Goal: Task Accomplishment & Management: Complete application form

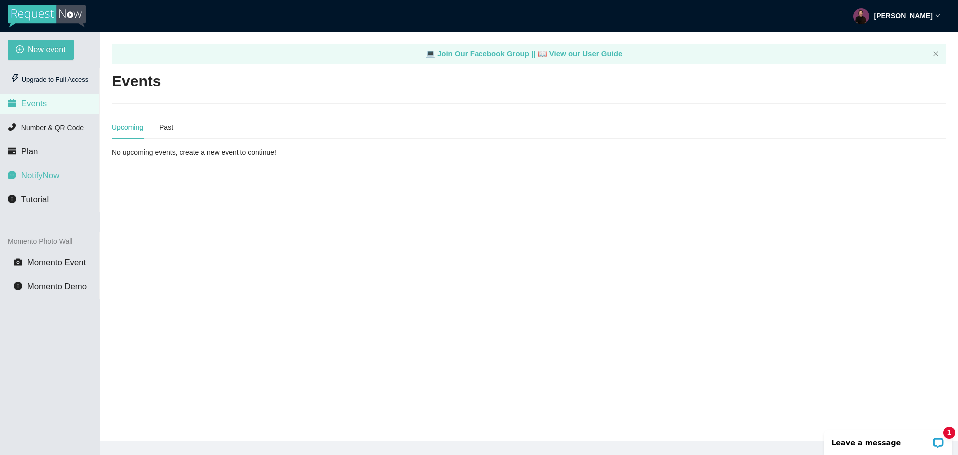
click at [40, 174] on span "NotifyNow" at bounding box center [40, 175] width 38 height 9
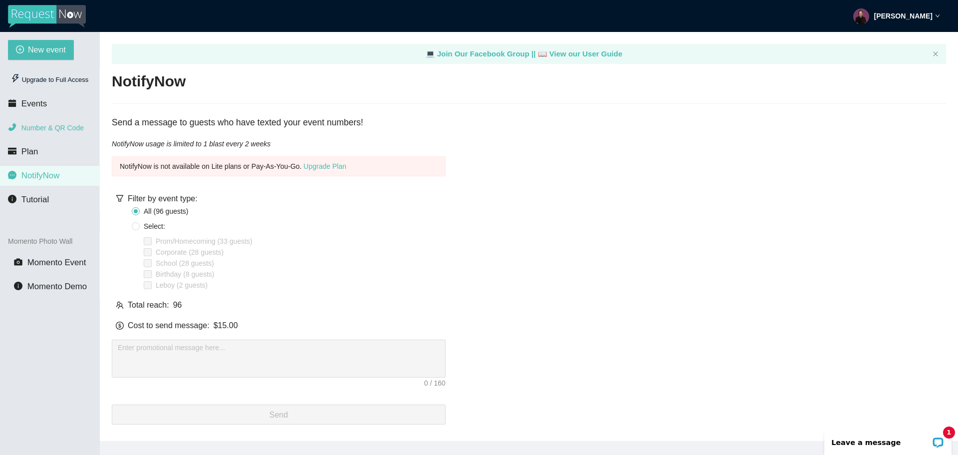
click at [47, 132] on span "Number & QR Code" at bounding box center [52, 128] width 62 height 8
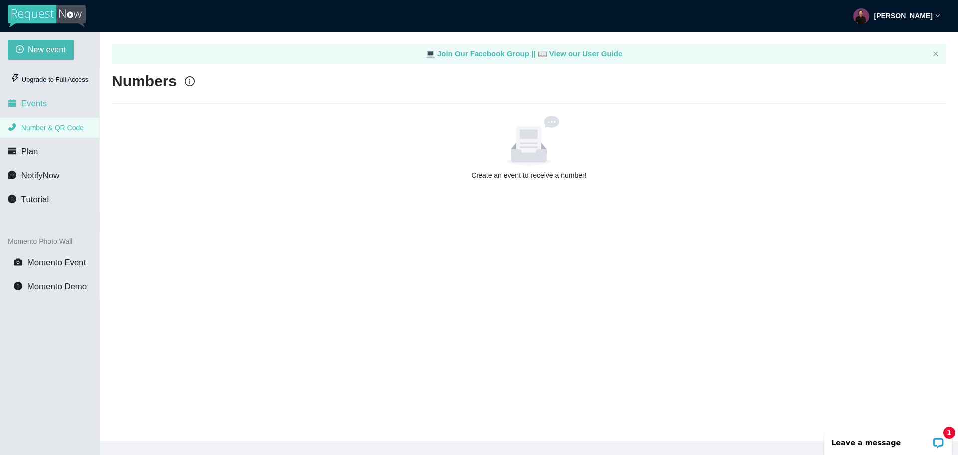
click at [46, 100] on li "Events" at bounding box center [49, 104] width 99 height 20
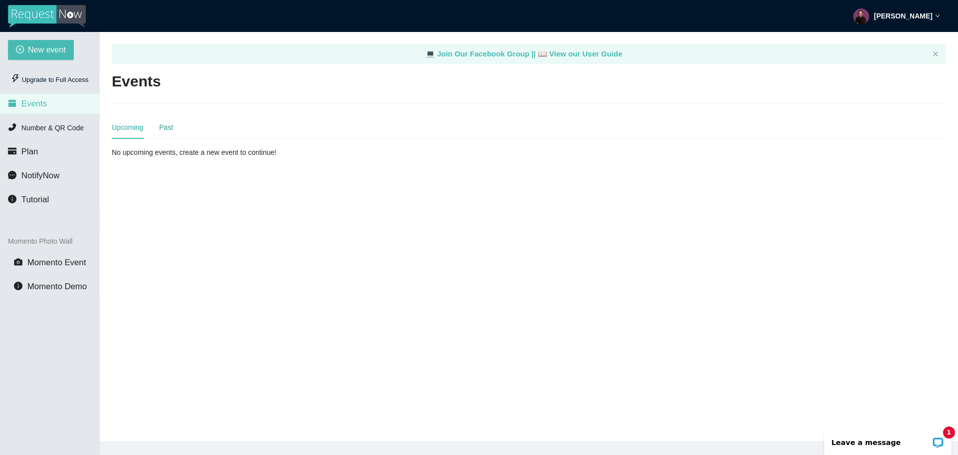
click at [168, 126] on div "Past" at bounding box center [166, 127] width 14 height 11
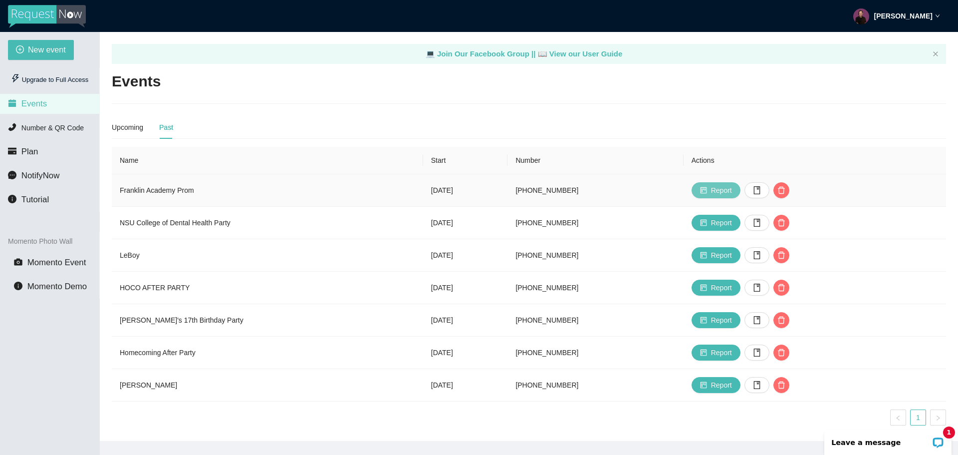
click at [731, 190] on span "Report" at bounding box center [721, 190] width 21 height 11
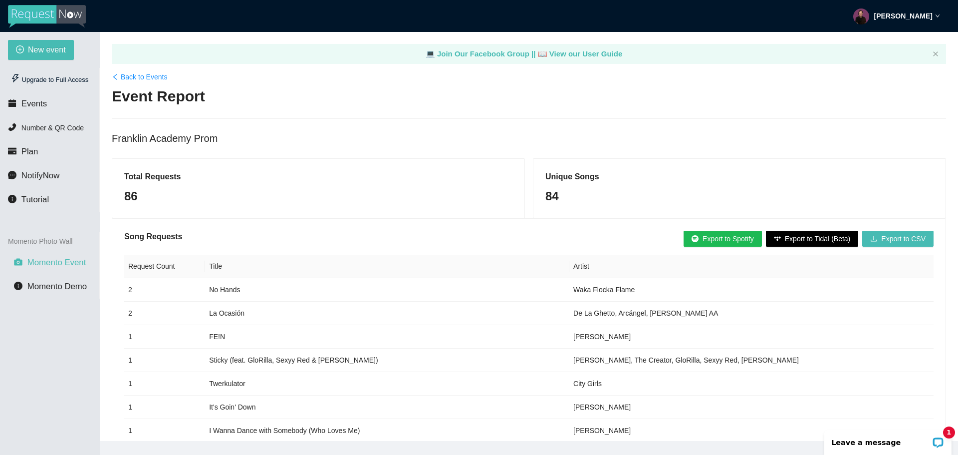
click at [64, 266] on span "Momento Event" at bounding box center [56, 261] width 59 height 9
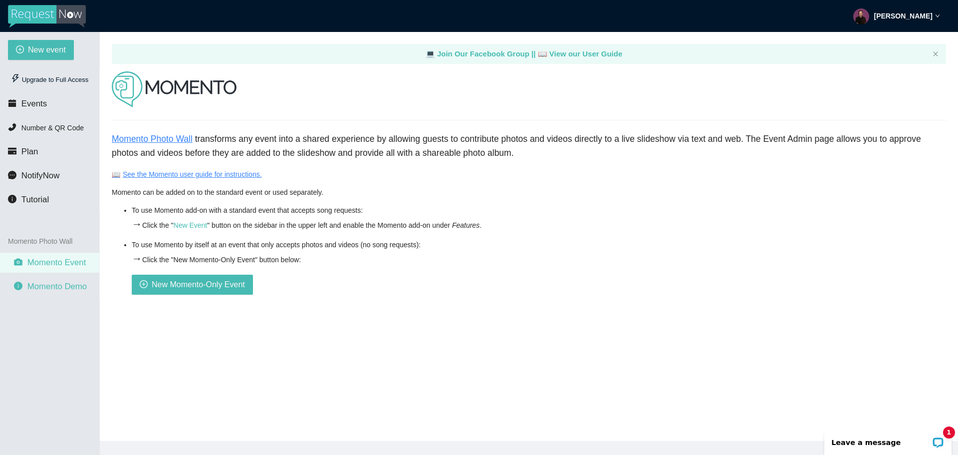
click at [57, 289] on span "Momento Demo" at bounding box center [56, 285] width 59 height 9
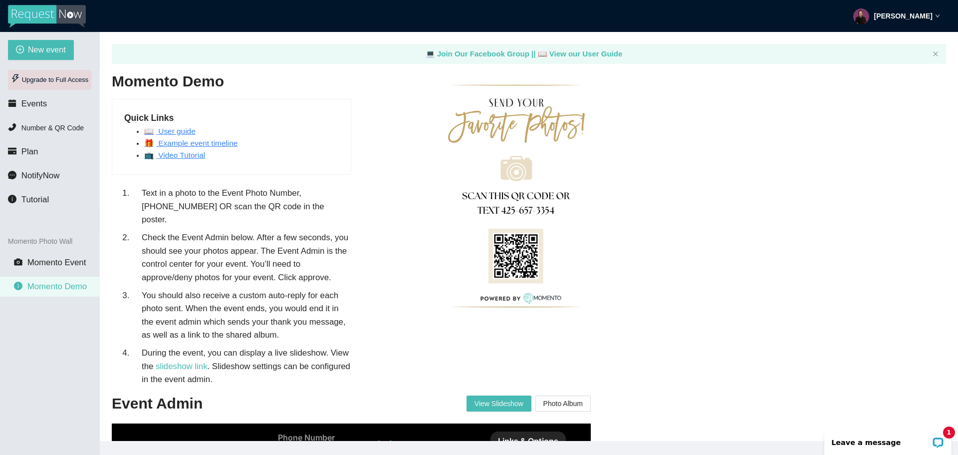
click at [54, 81] on div "Upgrade to Full Access" at bounding box center [49, 80] width 83 height 20
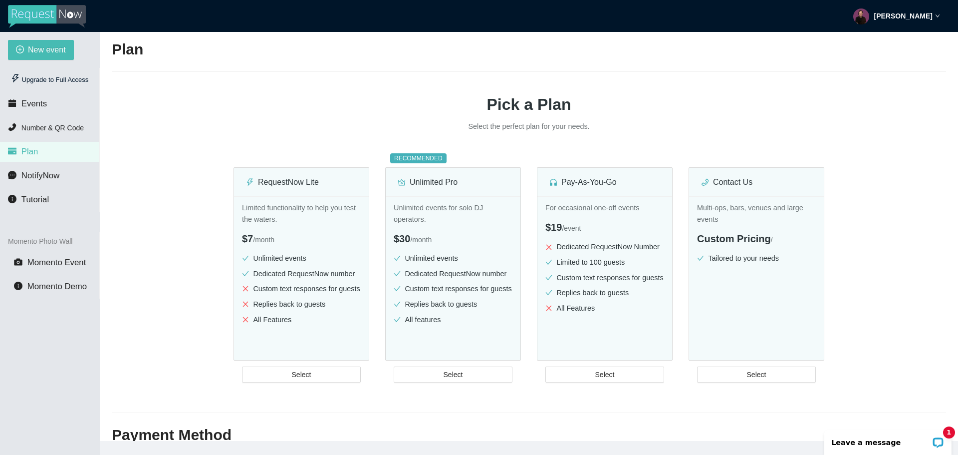
scroll to position [50, 0]
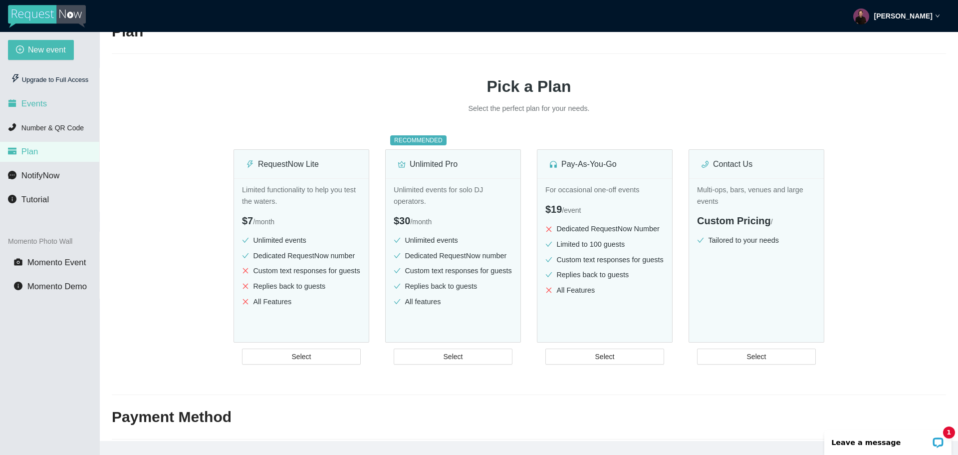
click at [35, 102] on span "Events" at bounding box center [33, 103] width 25 height 9
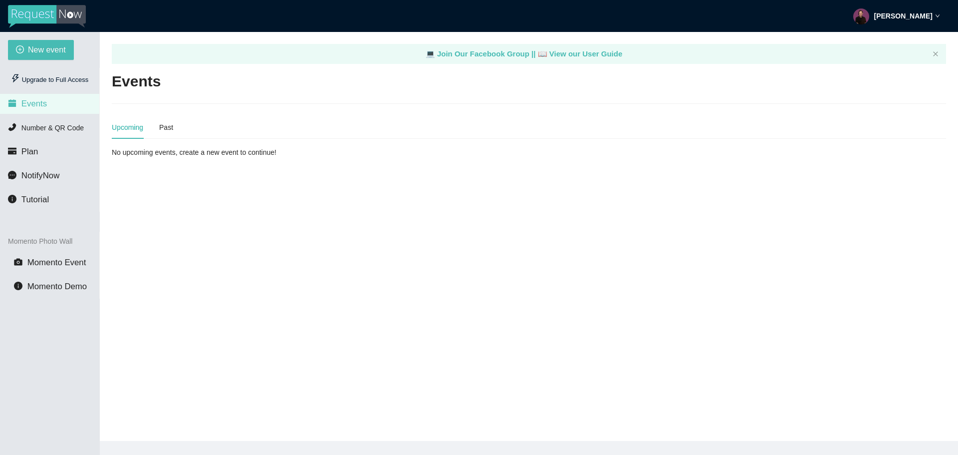
click at [159, 123] on div "Upcoming Past" at bounding box center [142, 127] width 61 height 23
click at [160, 126] on div "Past" at bounding box center [166, 127] width 14 height 11
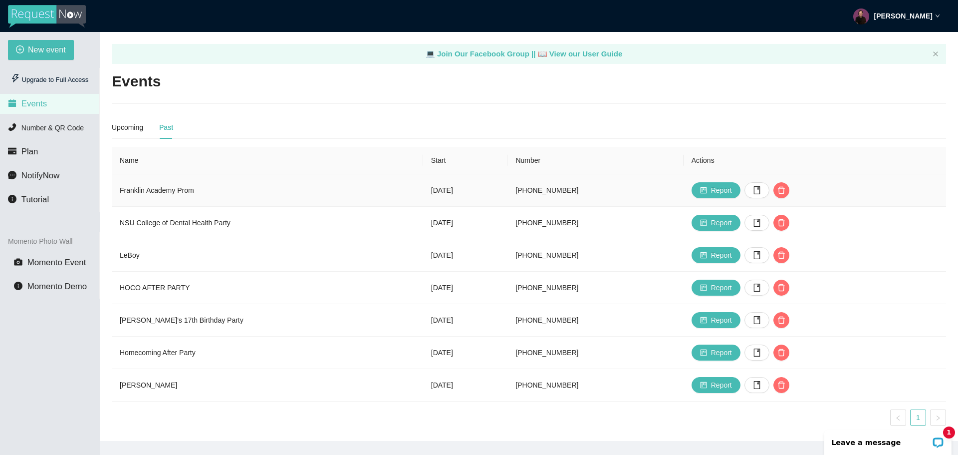
click at [157, 186] on td "Franklin Academy Prom" at bounding box center [267, 190] width 311 height 32
click at [143, 186] on td "Franklin Academy Prom" at bounding box center [267, 190] width 311 height 32
click at [143, 224] on td "NSU College of Dental Health Party" at bounding box center [267, 223] width 311 height 32
click at [732, 225] on span "Report" at bounding box center [721, 222] width 21 height 11
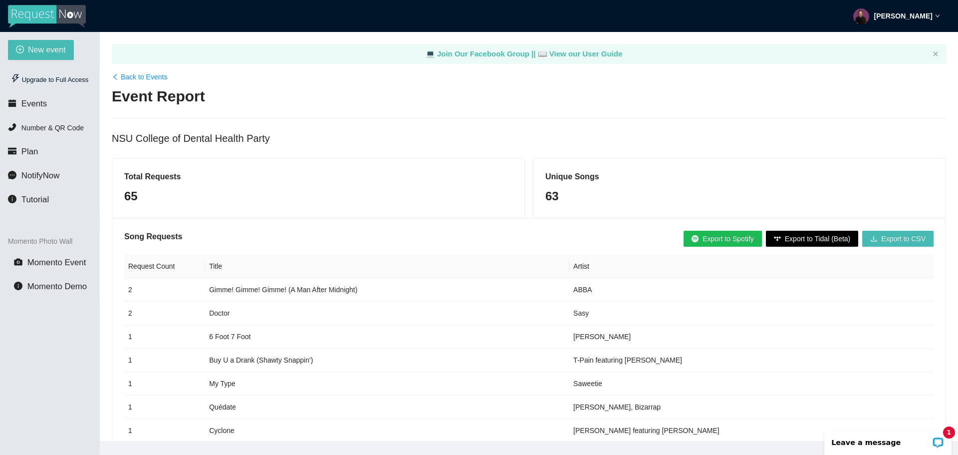
click at [183, 212] on div "Total Requests 65" at bounding box center [318, 188] width 412 height 59
click at [914, 239] on span "Export to CSV" at bounding box center [903, 238] width 44 height 11
click at [43, 102] on span "Events" at bounding box center [33, 103] width 25 height 9
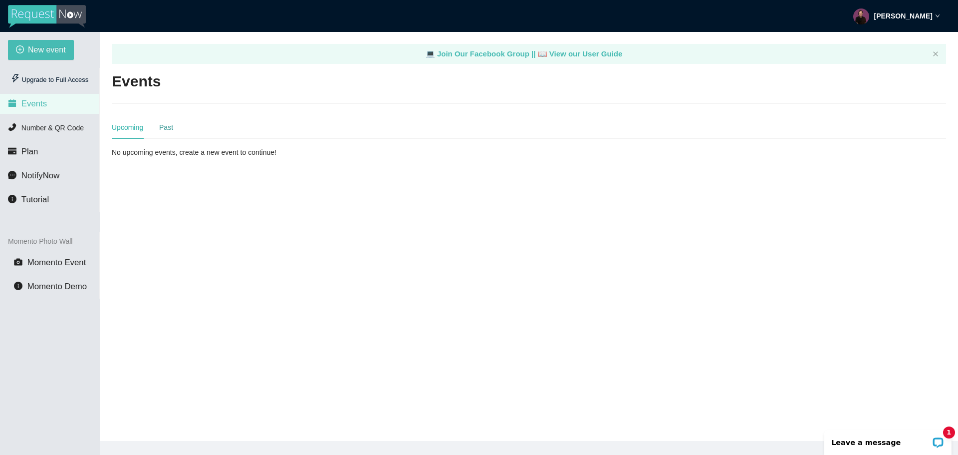
click at [166, 129] on div "Past" at bounding box center [166, 127] width 14 height 11
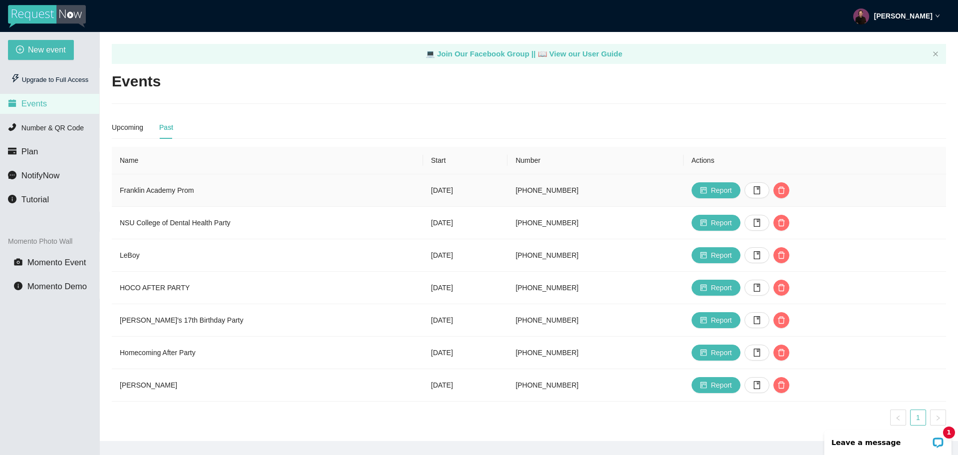
click at [588, 200] on td "[PHONE_NUMBER]" at bounding box center [596, 190] width 176 height 32
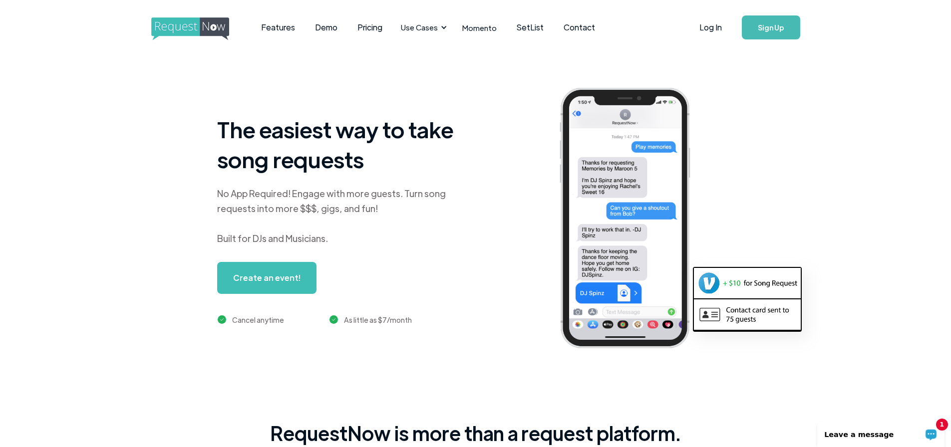
click at [848, 427] on div "1 Leave a message" at bounding box center [880, 434] width 127 height 25
click at [534, 24] on link "SetList" at bounding box center [530, 27] width 47 height 31
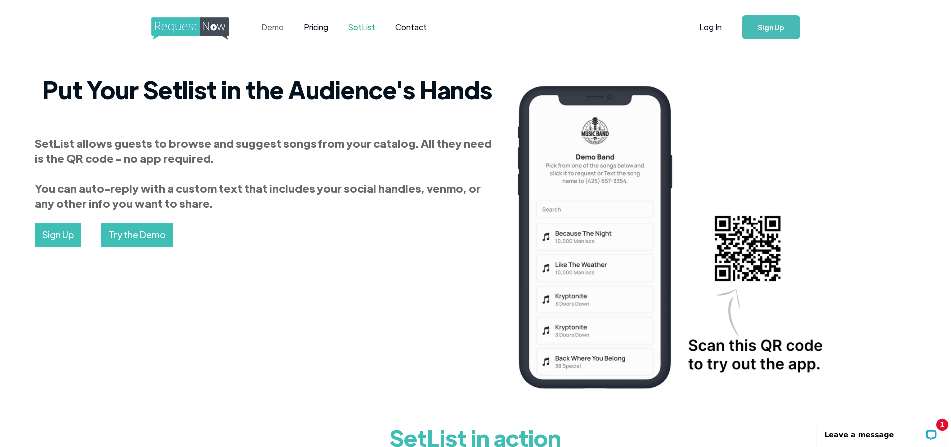
click at [270, 24] on link "Demo" at bounding box center [272, 27] width 42 height 31
click at [713, 30] on link "Log In" at bounding box center [710, 27] width 42 height 35
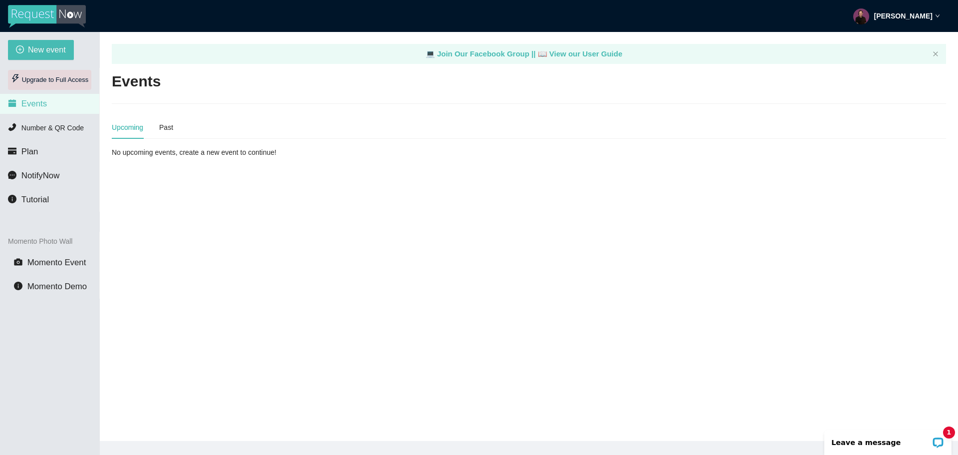
click at [63, 84] on div "Upgrade to Full Access" at bounding box center [49, 80] width 83 height 20
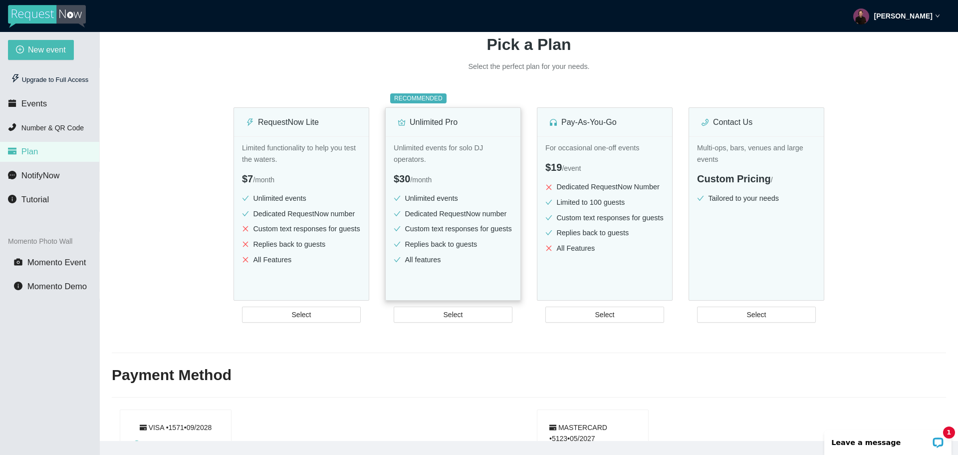
scroll to position [100, 0]
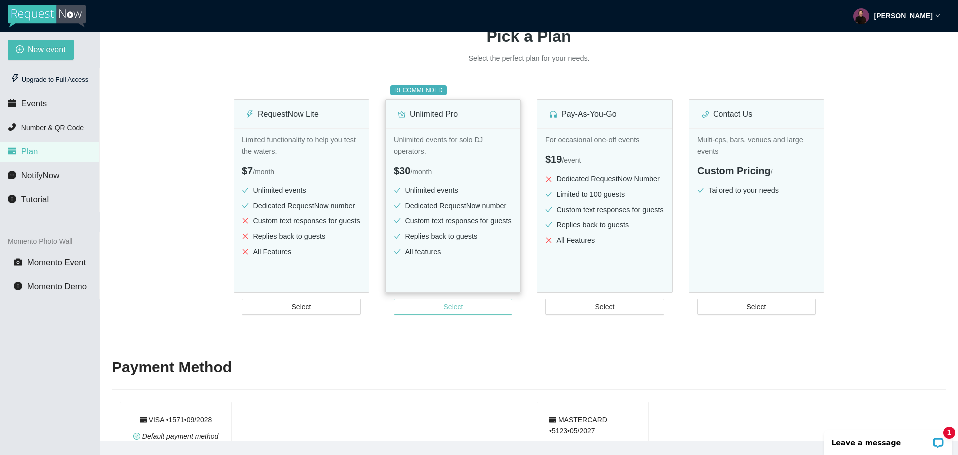
click at [437, 303] on button "Select" at bounding box center [453, 306] width 119 height 16
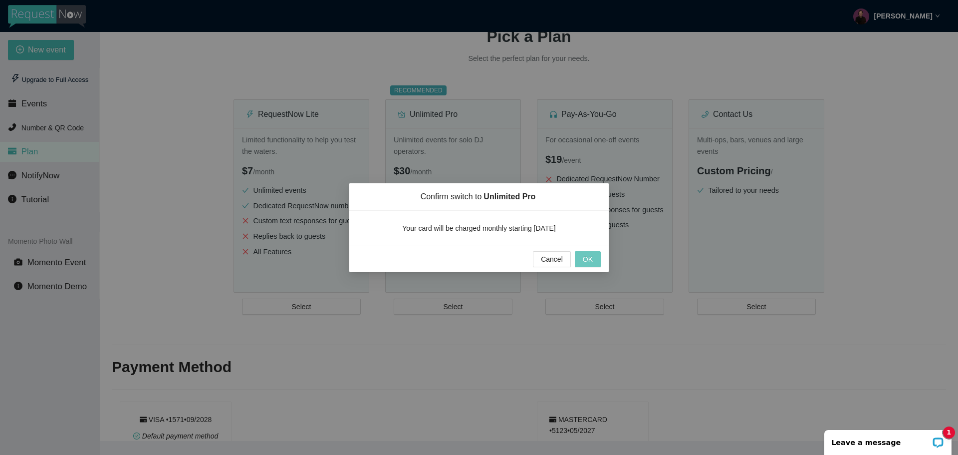
click at [590, 259] on span "OK" at bounding box center [588, 259] width 10 height 11
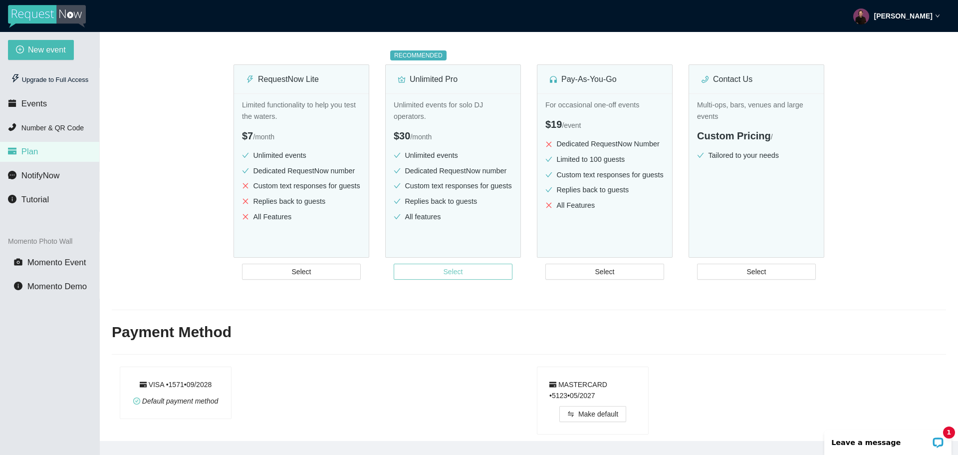
scroll to position [227, 0]
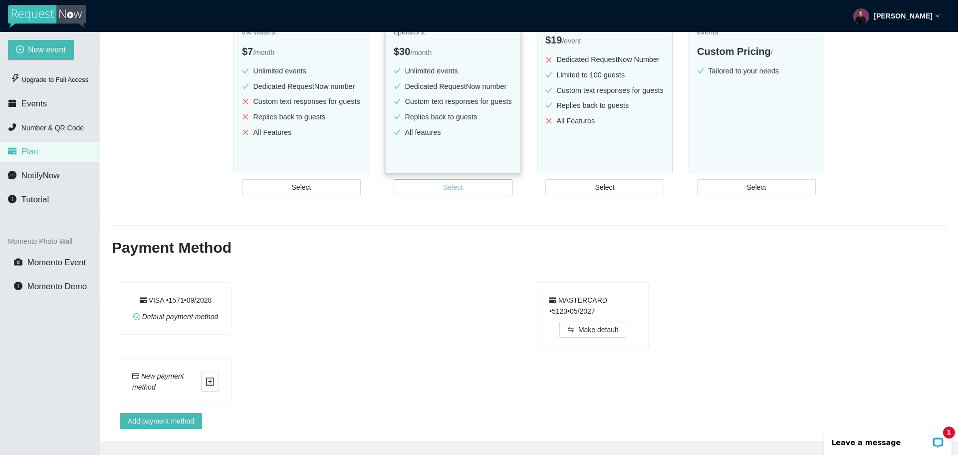
click at [416, 185] on button "Select" at bounding box center [453, 187] width 119 height 16
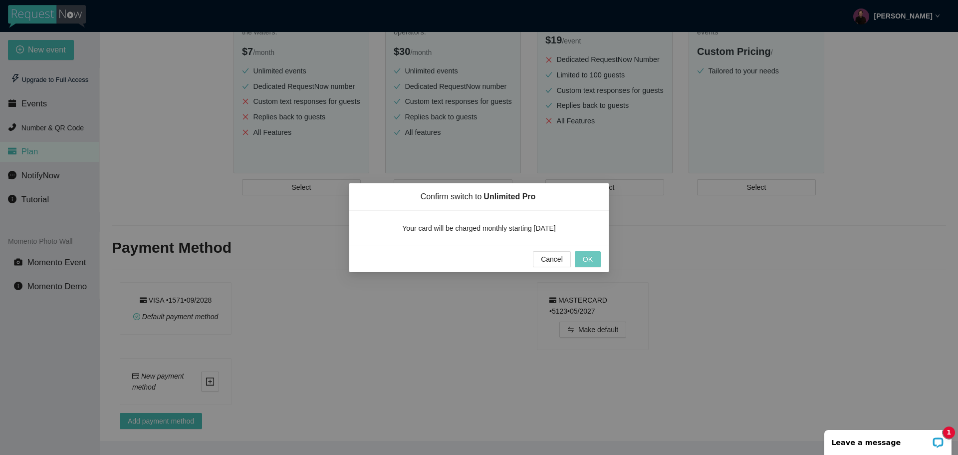
click at [580, 257] on button "OK" at bounding box center [588, 259] width 26 height 16
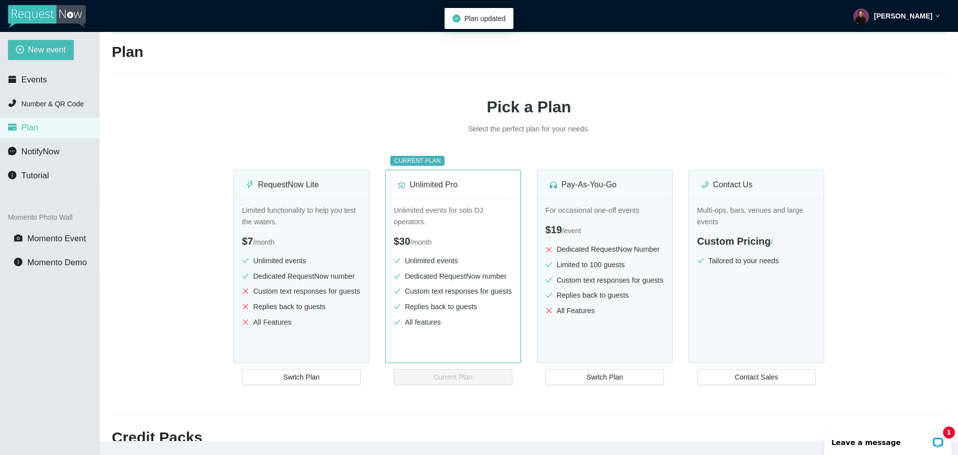
scroll to position [25, 0]
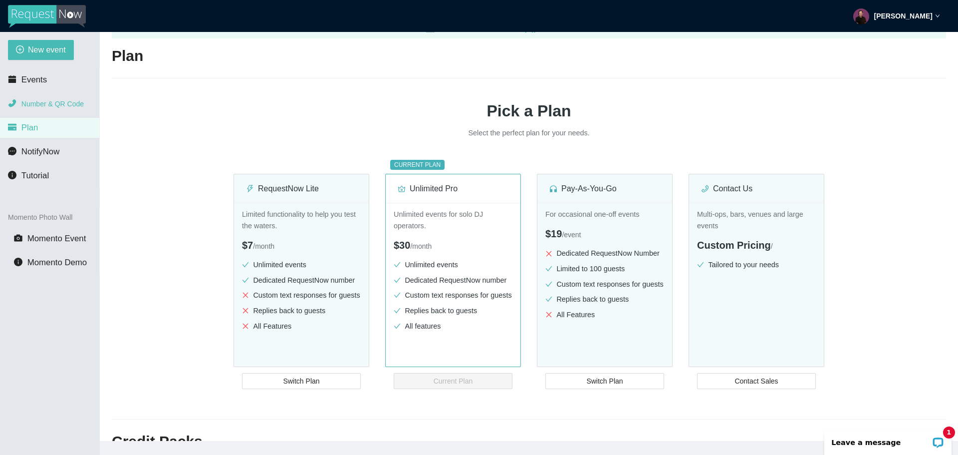
click at [43, 108] on span "Number & QR Code" at bounding box center [52, 104] width 62 height 8
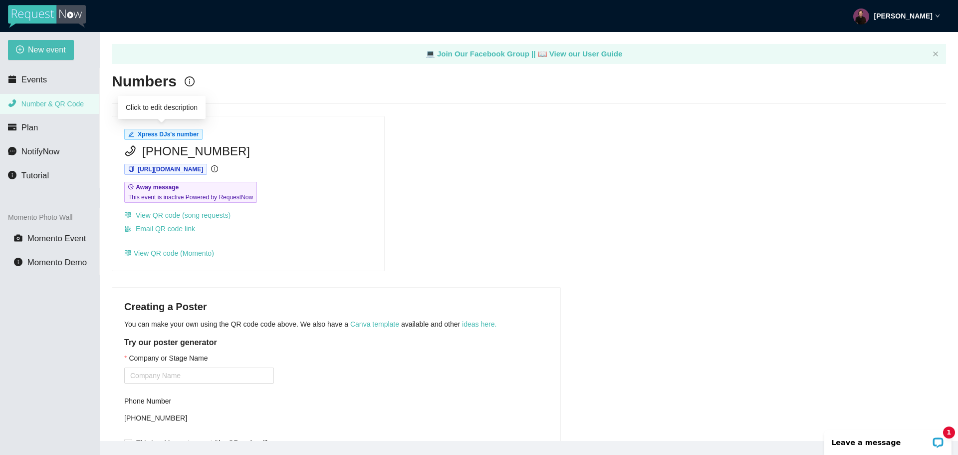
click at [134, 130] on span "Xpress DJs's number" at bounding box center [163, 134] width 78 height 11
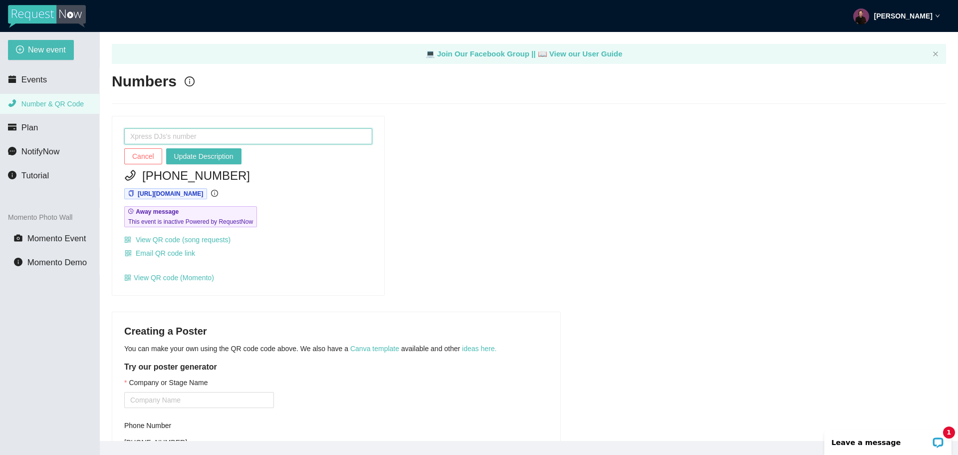
click at [144, 131] on input "text" at bounding box center [248, 136] width 248 height 16
type input "[PERSON_NAME] Request Number"
click at [183, 159] on span "Update Description" at bounding box center [203, 156] width 59 height 11
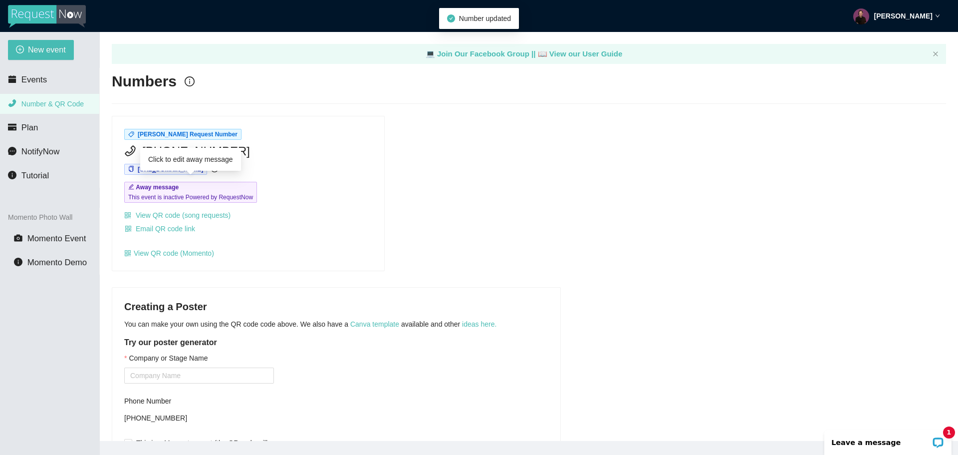
click at [218, 192] on span "This event is inactive Powered by RequestNow" at bounding box center [190, 197] width 125 height 10
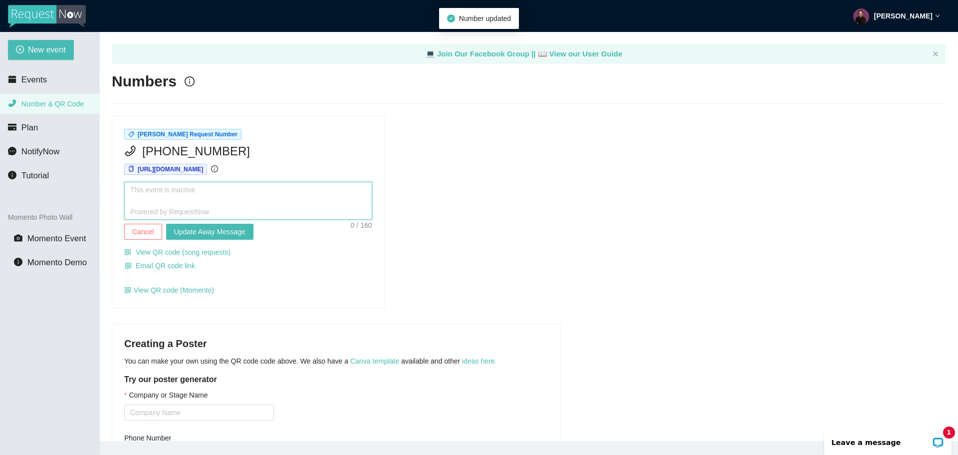
click at [234, 205] on textarea at bounding box center [248, 201] width 248 height 38
click at [155, 199] on textarea "To enrich screen reader interactions, please activate Accessibility in Grammarl…" at bounding box center [248, 201] width 248 height 38
type textarea "H"
type textarea "He"
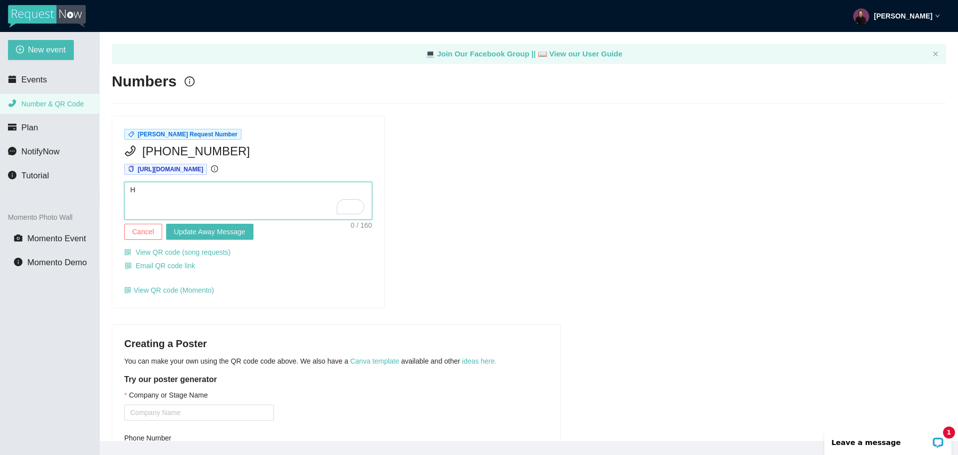
type textarea "He"
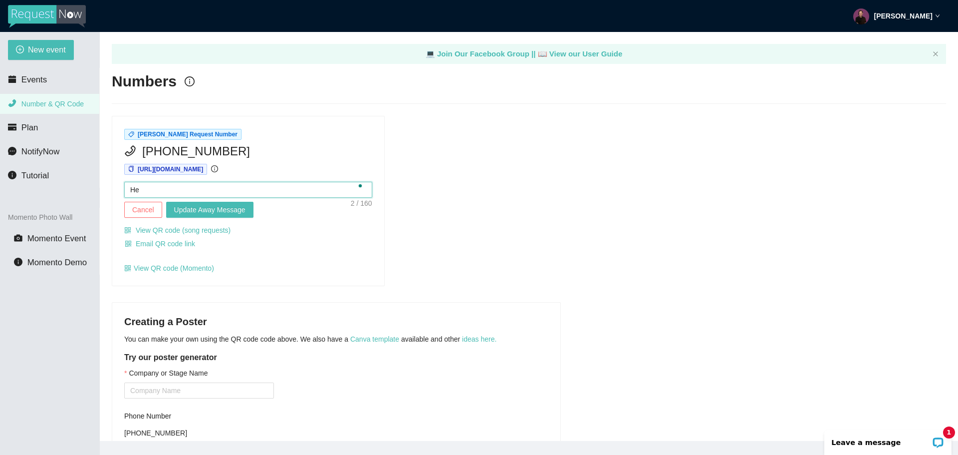
type textarea "Hey"
type textarea "Hey@"
type textarea "Hey"
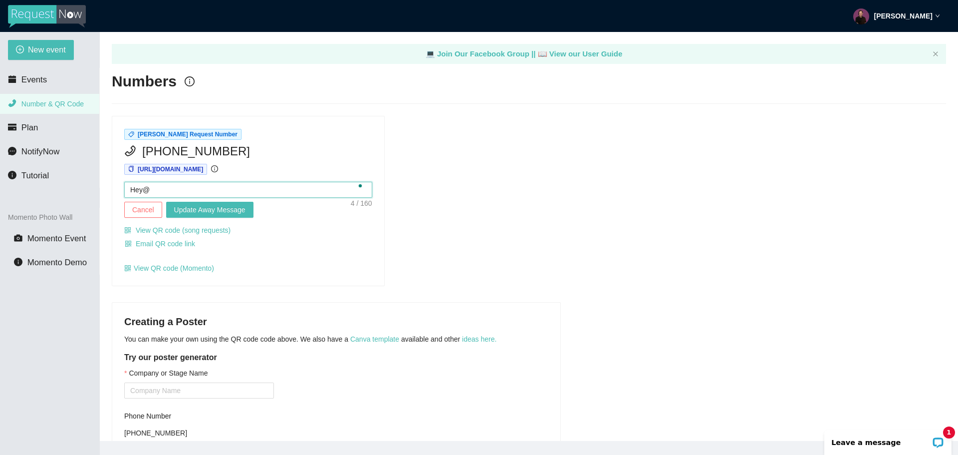
type textarea "Hey"
type textarea "Hey!"
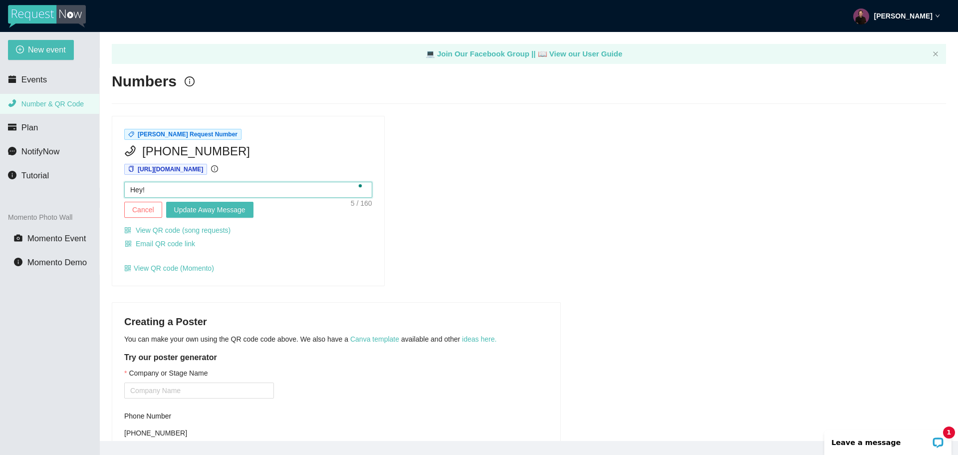
type textarea "Hey! I"
type textarea "Hey! I'"
type textarea "Hey! I'm"
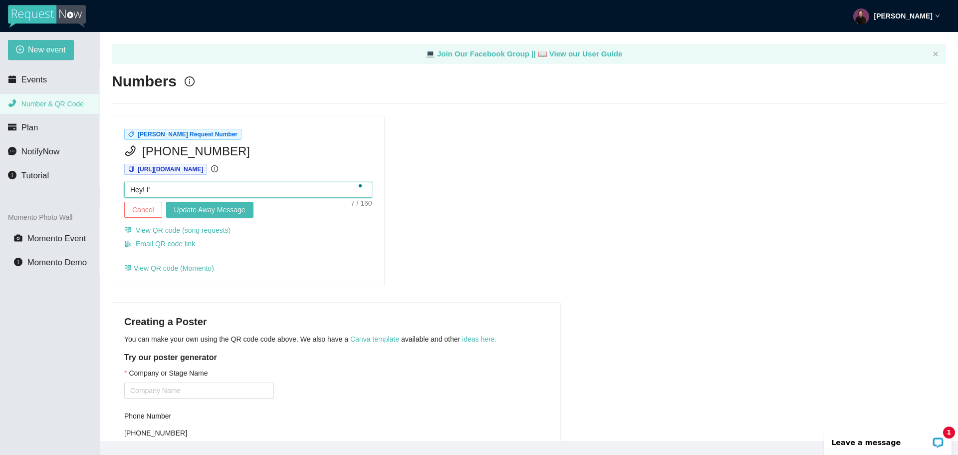
type textarea "Hey! I'm"
type textarea "Hey! I'm N"
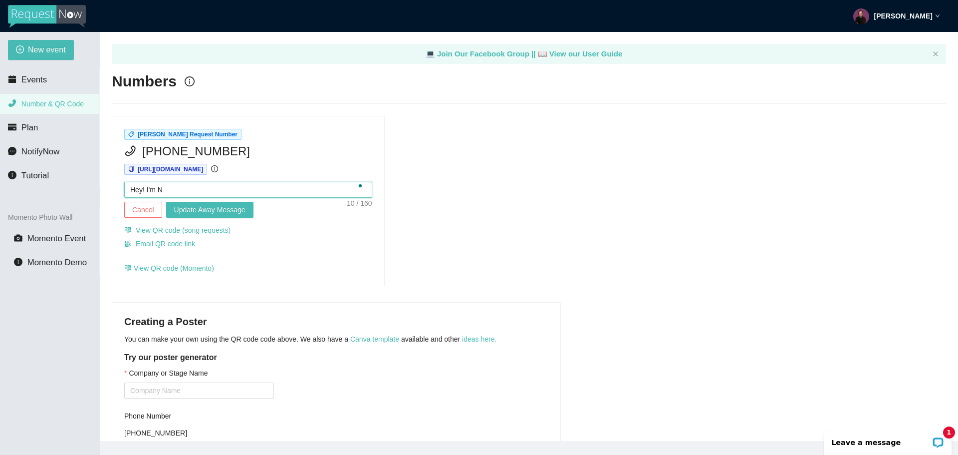
type textarea "Hey! I'm No"
type textarea "Hey! I'm Not"
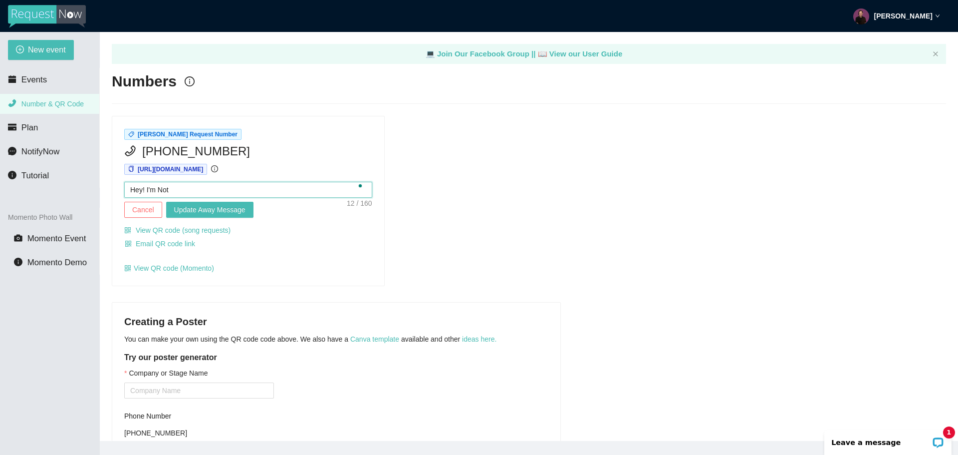
type textarea "Hey! I'm Not"
type textarea "Hey! I'm Not D"
type textarea "Hey! I'm Not DJ"
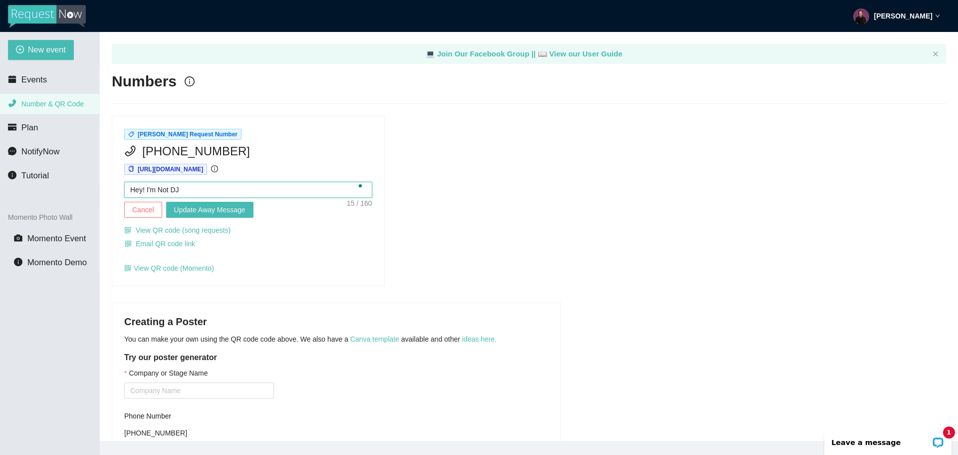
type textarea "Hey! I'm Not DJi"
type textarea "Hey! I'm Not DJin"
type textarea "Hey! I'm Not DJing"
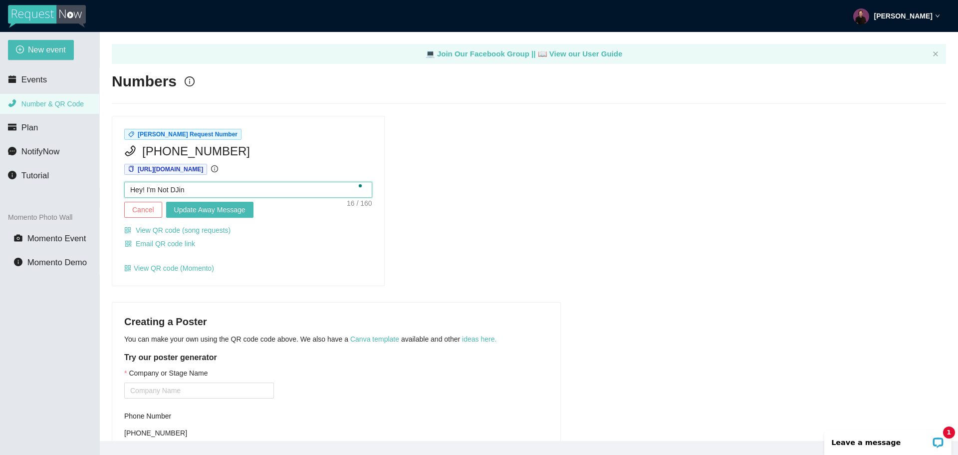
type textarea "Hey! I'm Not DJing"
type textarea "Hey! I'm Not DJing t"
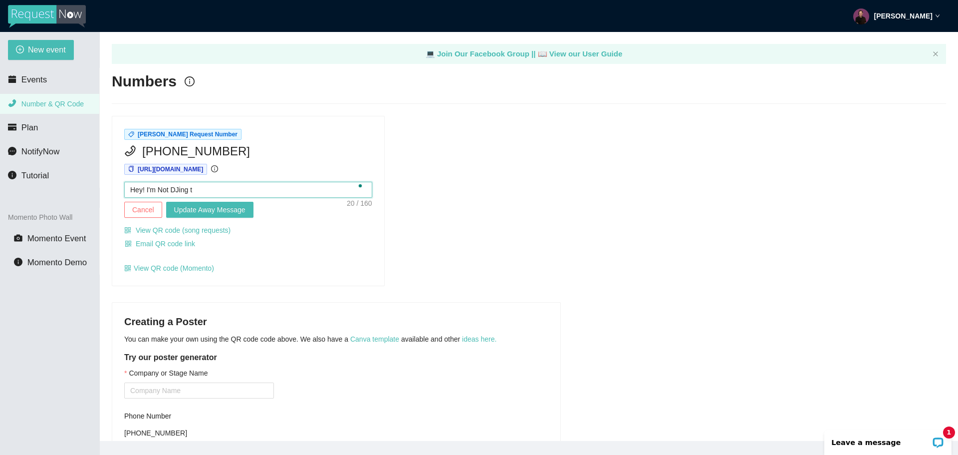
type textarea "Hey! I'm Not DJing to"
type textarea "Hey! I'm Not DJing ton"
type textarea "Hey! I'm Not DJing [PERSON_NAME]"
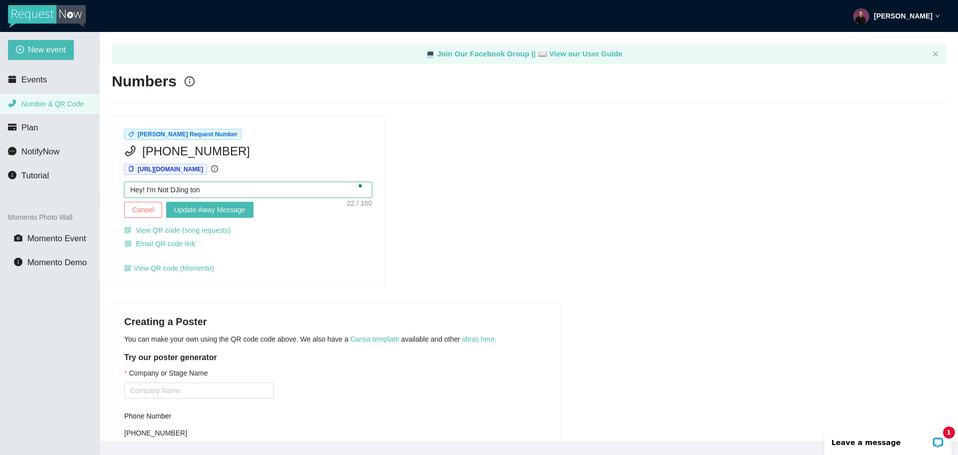
type textarea "Hey! I'm Not DJing [PERSON_NAME]"
type textarea "Hey! I'm Not DJing tonig"
type textarea "Hey! I'm Not DJing tonigh"
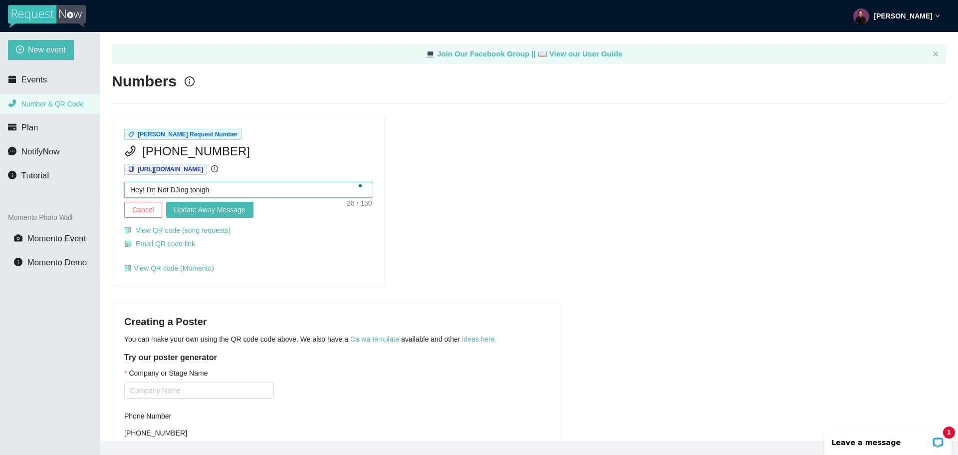
type textarea "Hey! I'm Not DJing tonight"
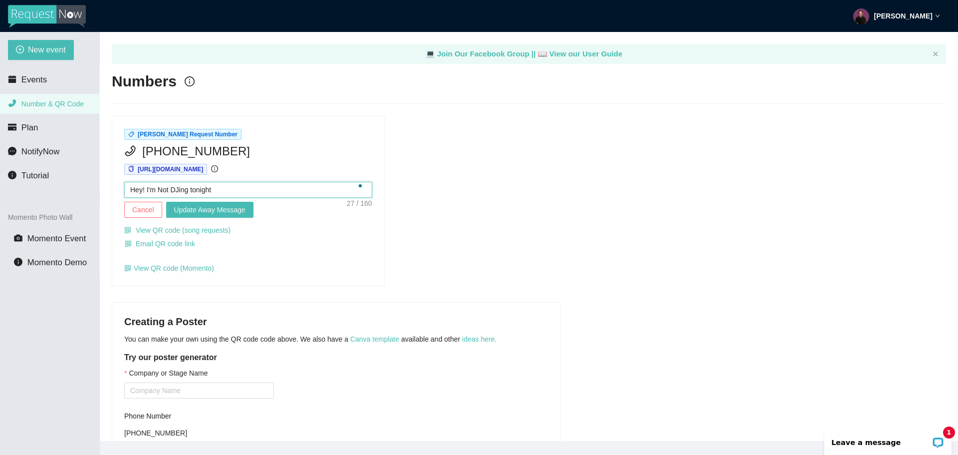
type textarea "Hey! I'm Not DJing tonight"
type textarea "Hey! I'm Not DJing tonigh"
type textarea "Hey! I'm Not DJing tonig"
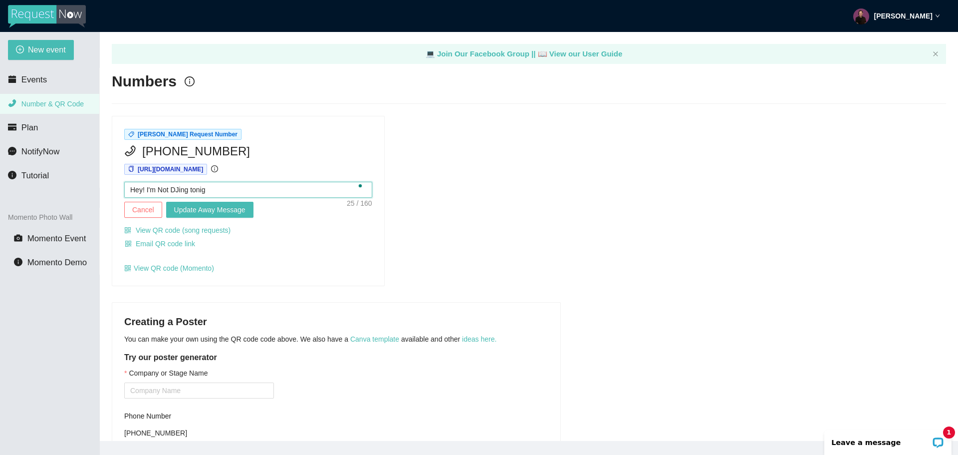
type textarea "Hey! I'm Not DJing [PERSON_NAME]"
type textarea "Hey! I'm Not DJing ton"
type textarea "Hey! I'm Not DJing to"
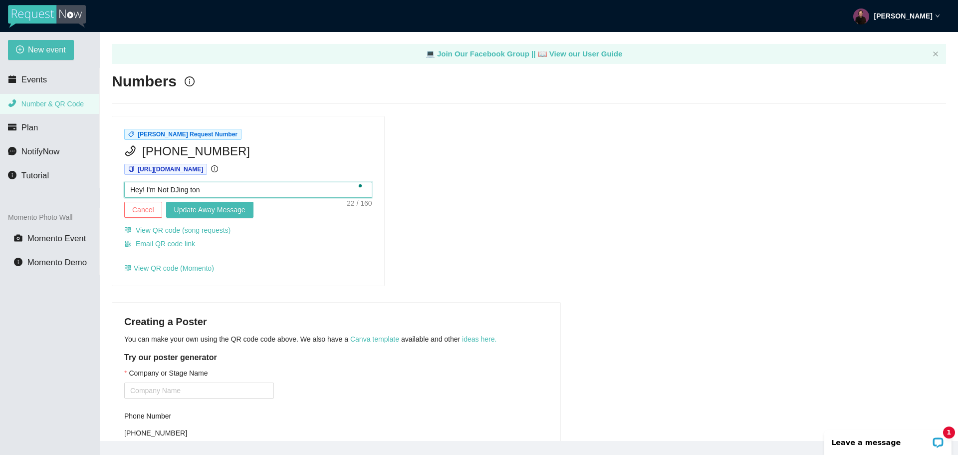
type textarea "Hey! I'm Not DJing to"
type textarea "Hey! I'm Not DJing t"
type textarea "Hey! I'm Not DJing"
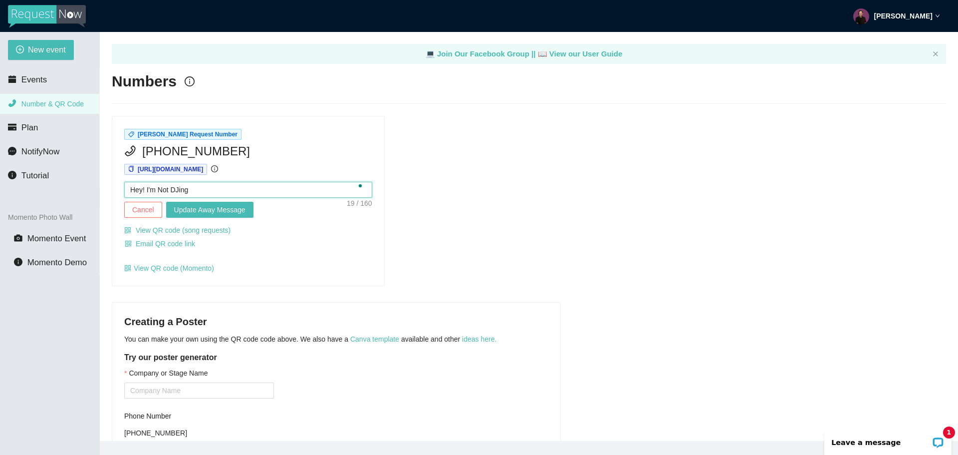
type textarea "Hey! I'm Not DJing T"
type textarea "Hey! I'm Not DJing To"
type textarea "Hey! I'm Not DJing Ton"
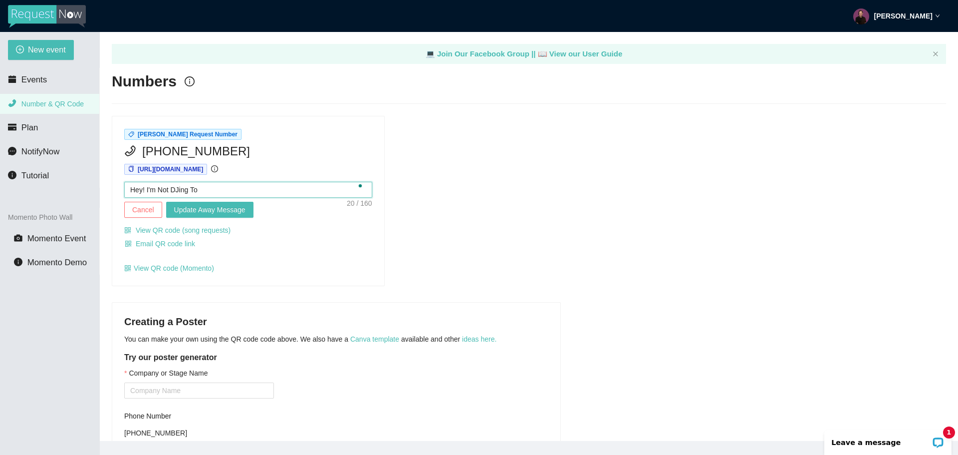
type textarea "Hey! I'm Not DJing Ton"
type textarea "Hey! I'm Not DJing [PERSON_NAME]"
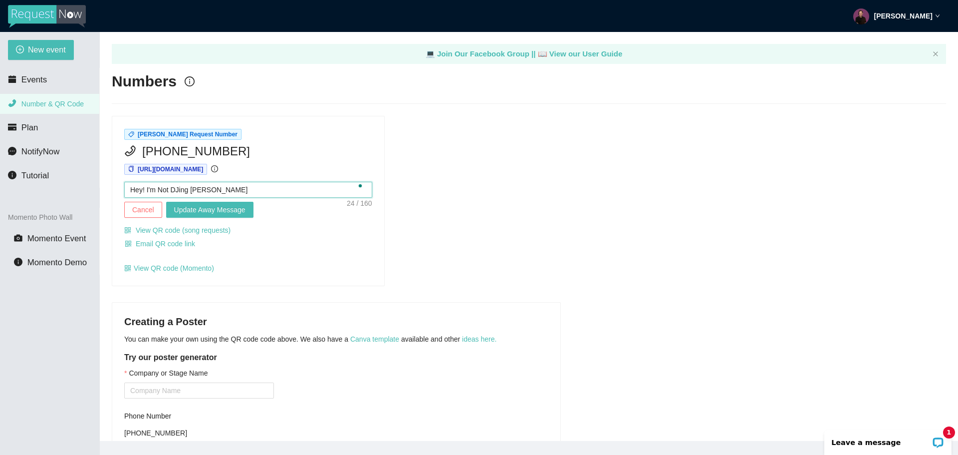
type textarea "Hey! I'm Not DJing [PERSON_NAME]"
type textarea "Hey! I'm Not DJing Tonight"
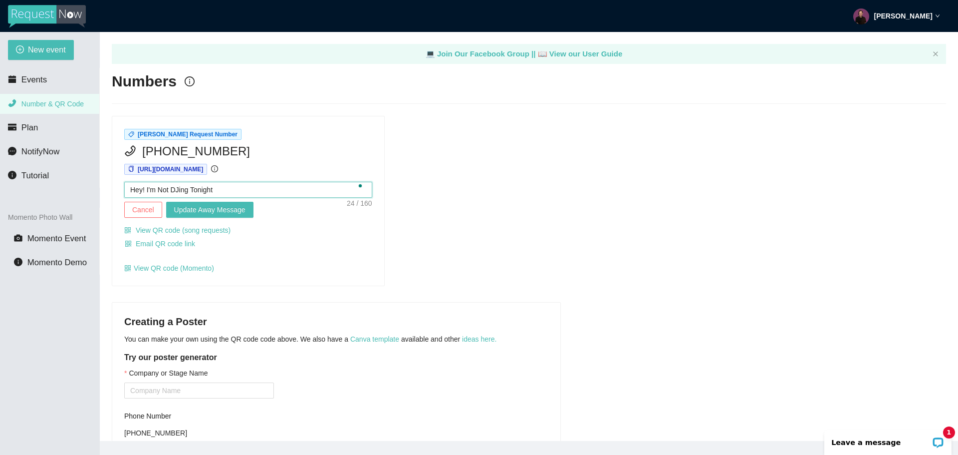
type textarea "Hey! I'm Not DJing Tonight"
type textarea "Hey! I'm Not DJing Tonight,"
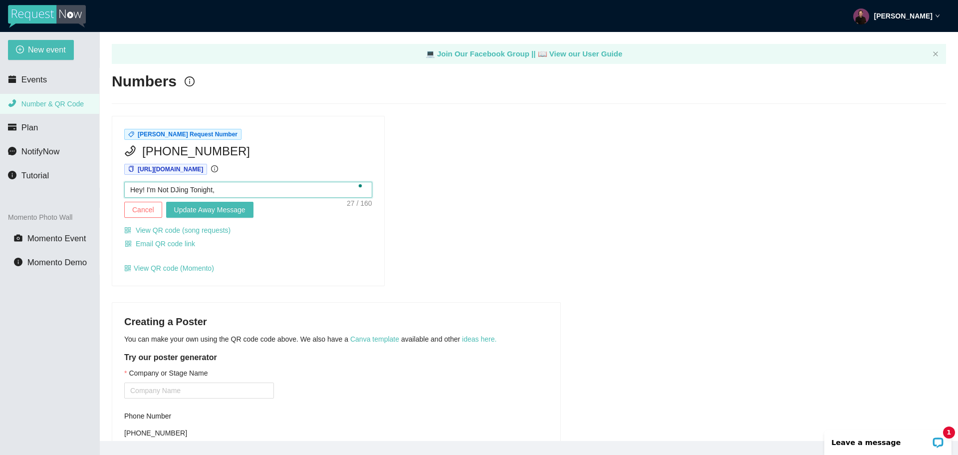
type textarea "Hey! I'm Not DJing Tonight,"
type textarea "Hey! I'm Not DJing Tonight"
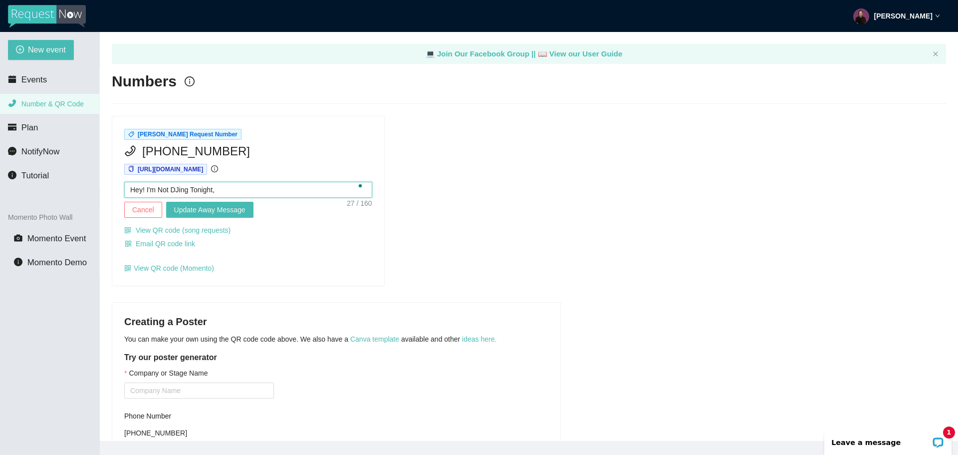
type textarea "Hey! I'm Not DJing Tonight"
type textarea "Hey! I'm Not DJing Tonight!"
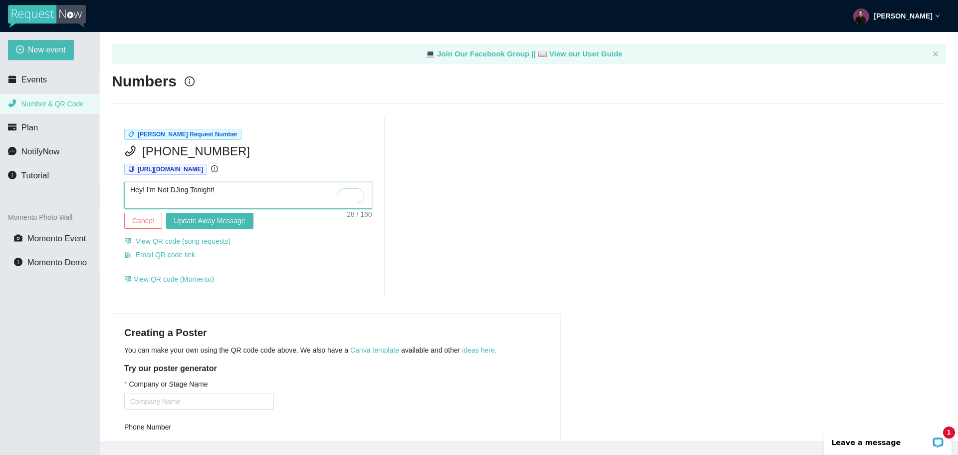
type textarea "Hey! I'm Not DJing Tonight!"
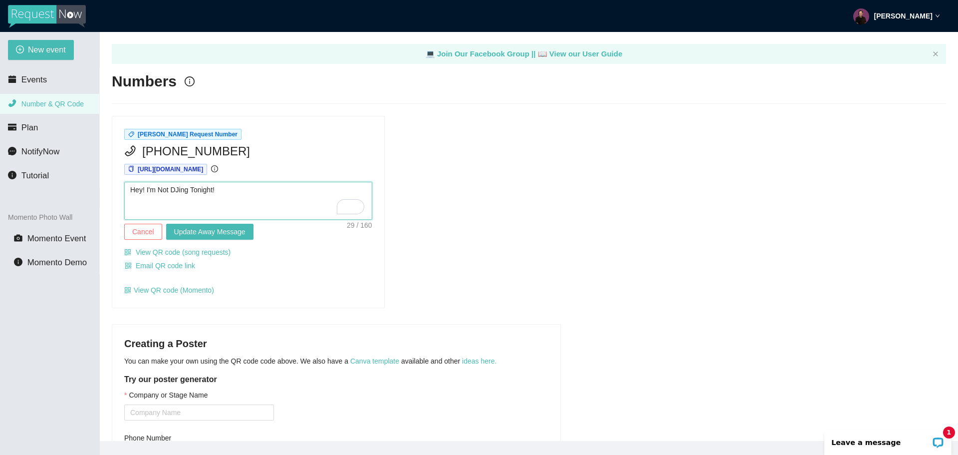
type textarea "Hey! I'm Not DJing Tonight! S"
type textarea "Hey! I'm Not DJing Tonight!"
type textarea "Hey! I'm Not DJing Tonight! P"
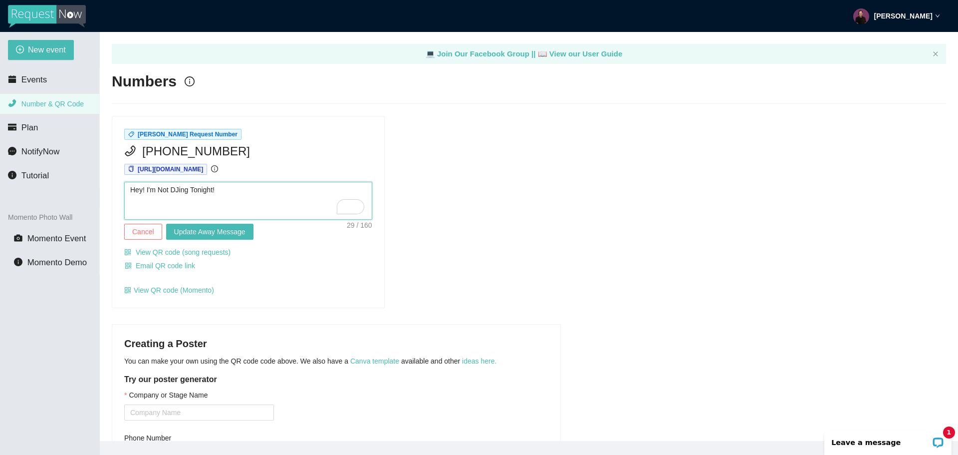
type textarea "Hey! I'm Not DJing Tonight! P"
type textarea "Hey! I'm Not DJing Tonight! Pl"
type textarea "Hey! I'm Not DJing Tonight! P"
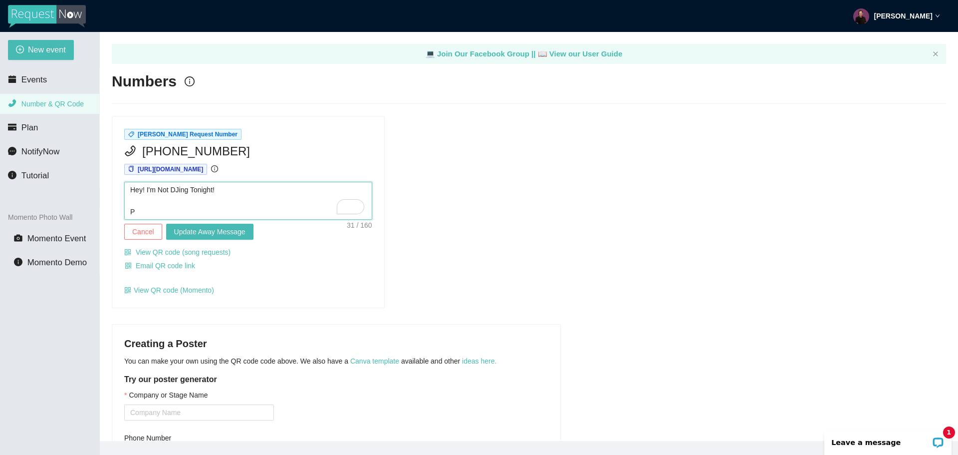
type textarea "Hey! I'm Not DJing Tonight!"
type textarea "Hey! I'm Not DJing Tonight! H"
type textarea "Hey! I'm Not DJing Tonight! Hi"
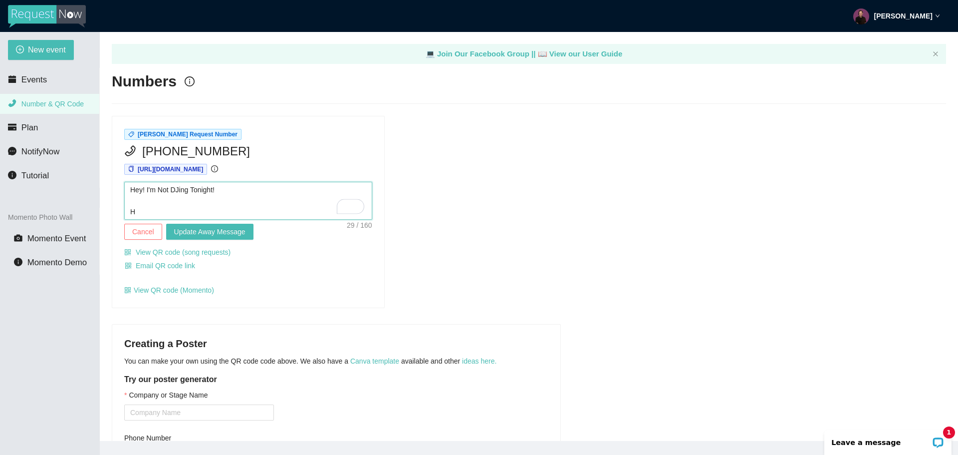
type textarea "Hey! I'm Not DJing Tonight! Hi"
type textarea "Hey! I'm Not DJing Tonight! Hit"
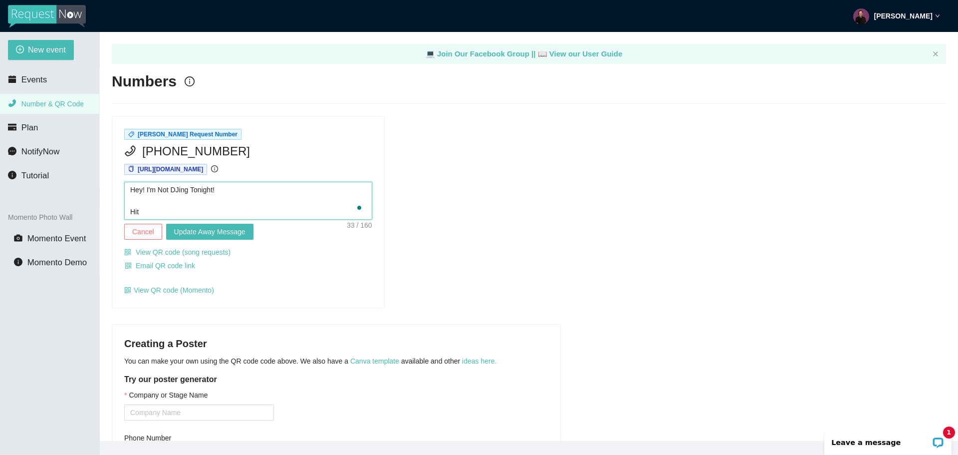
type textarea "Hey! I'm Not DJing Tonight! Hit m"
type textarea "Hey! I'm Not DJing Tonight! Hit me"
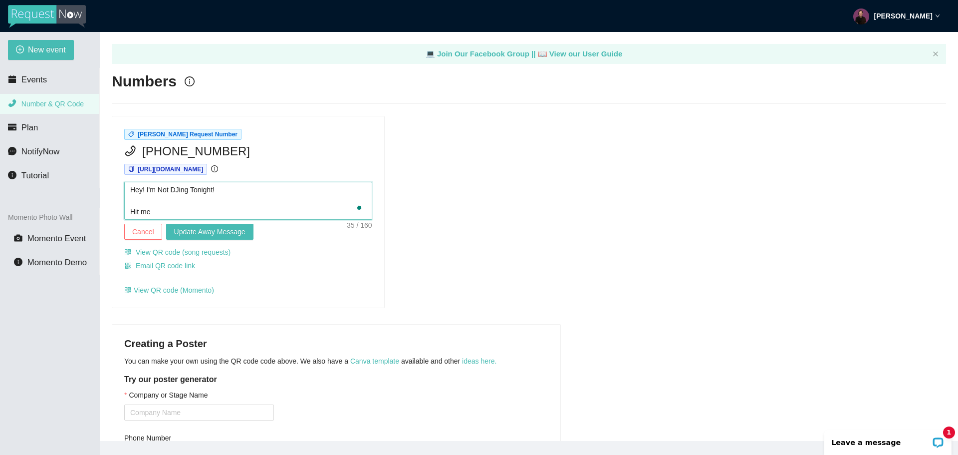
type textarea "Hey! I'm Not DJing Tonight! Hit me"
type textarea "Hey! I'm Not DJing Tonight! Hit me u"
type textarea "Hey! I'm Not DJing Tonight! Hit me up"
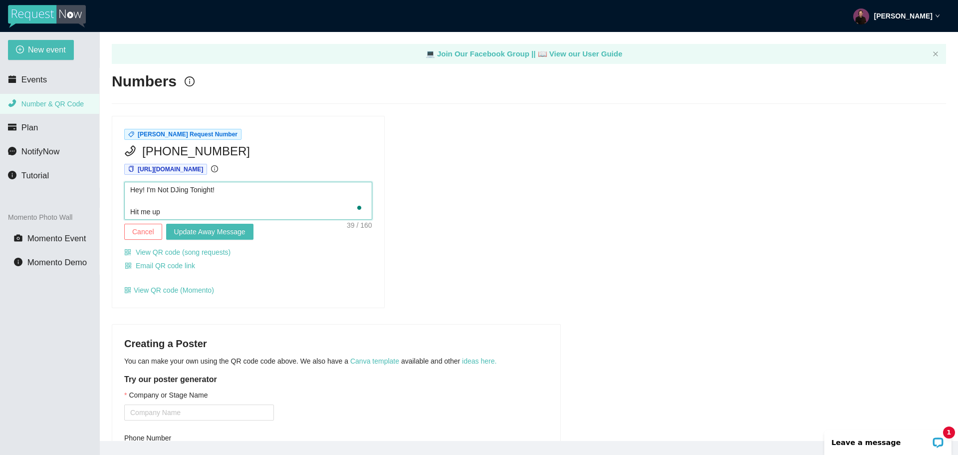
type textarea "Hey! I'm Not DJing Tonight! Hit me up"
type textarea "Hey! I'm Not DJing Tonight! Hit me up o"
type textarea "Hey! I'm Not DJing Tonight! Hit me up on"
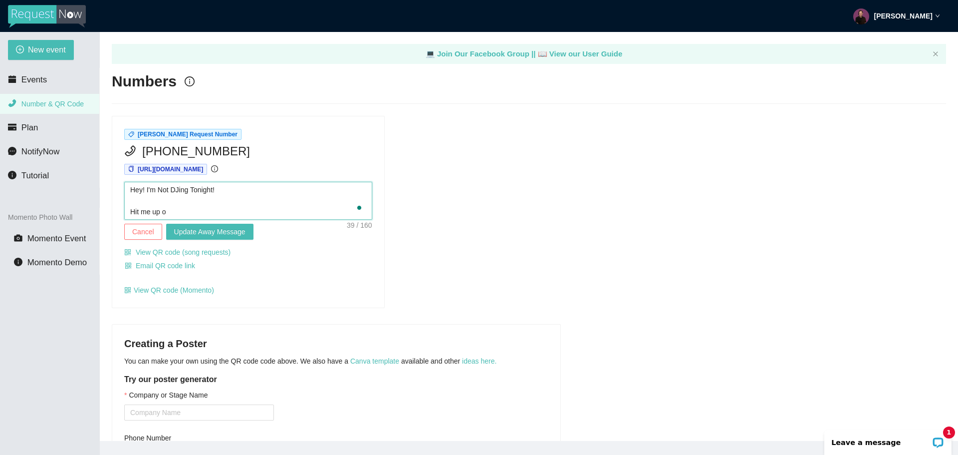
type textarea "Hey! I'm Not DJing Tonight! Hit me up on"
type textarea "Hey! I'm Not DJing Tonight! Hit me up on i"
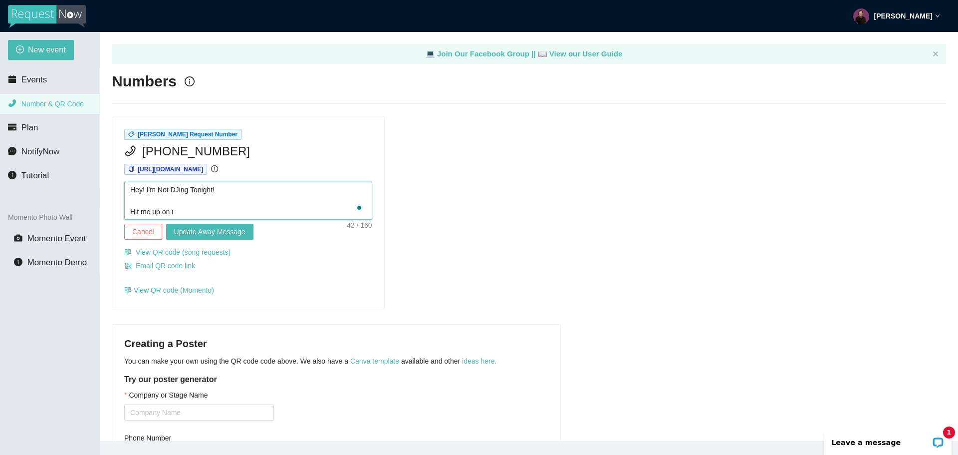
type textarea "Hey! I'm Not DJing Tonight! Hit me up on in"
type textarea "Hey! I'm Not DJing Tonight! Hit me up on ins"
type textarea "Hey! I'm Not DJing Tonight! Hit me up on inst"
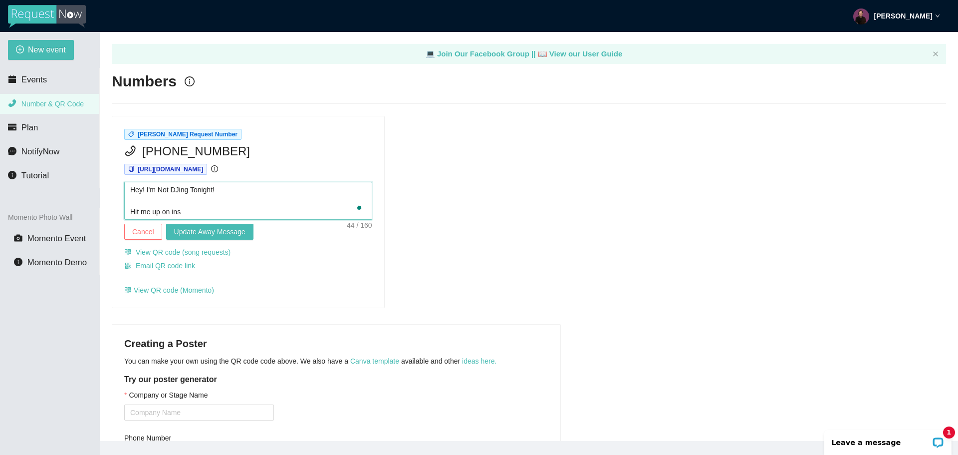
type textarea "Hey! I'm Not DJing Tonight! Hit me up on inst"
type textarea "Hey! I'm Not DJing Tonight! Hit me up on insta"
type textarea "Hey! I'm Not DJing Tonight! Hit me up on instag"
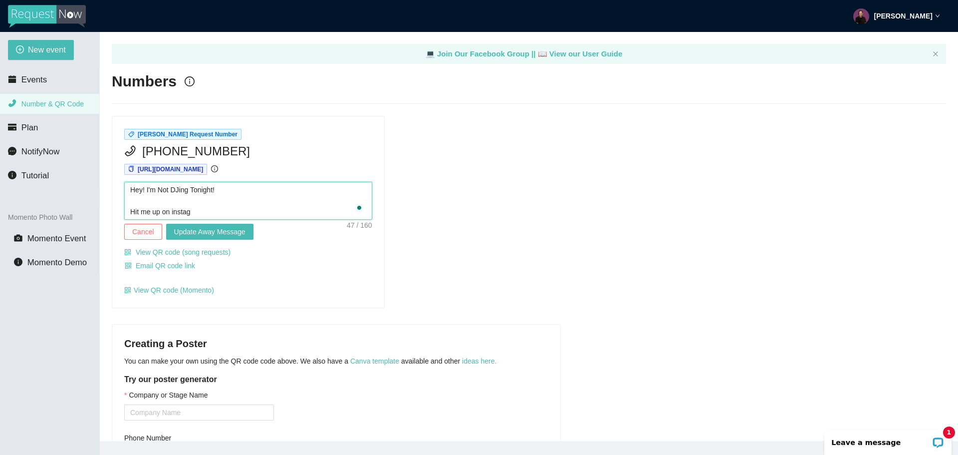
type textarea "Hey! I'm Not DJing Tonight! Hit me up on instagr"
type textarea "Hey! I'm Not DJing Tonight! Hit me up on instagra"
type textarea "Hey! I'm Not DJing Tonight! Hit me up on instagram"
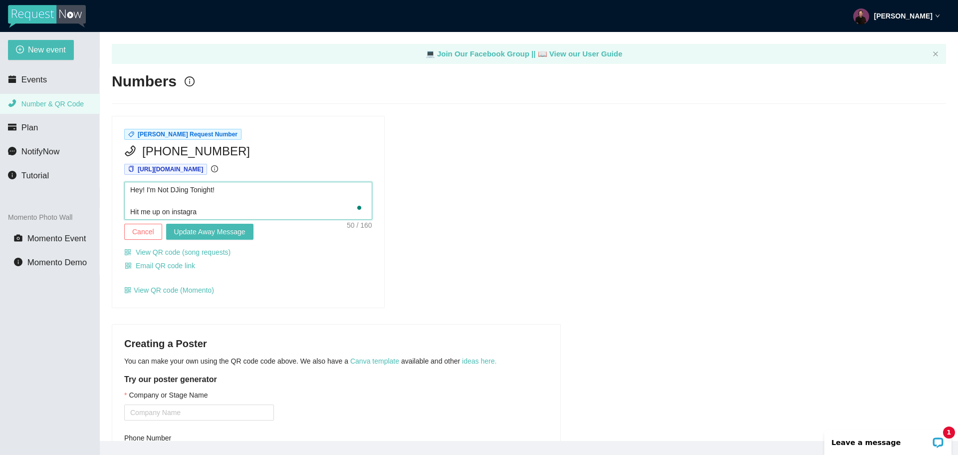
type textarea "Hey! I'm Not DJing Tonight! Hit me up on instagram"
type textarea "Hey! I'm Not DJing Tonight! Hit me up on instagram!"
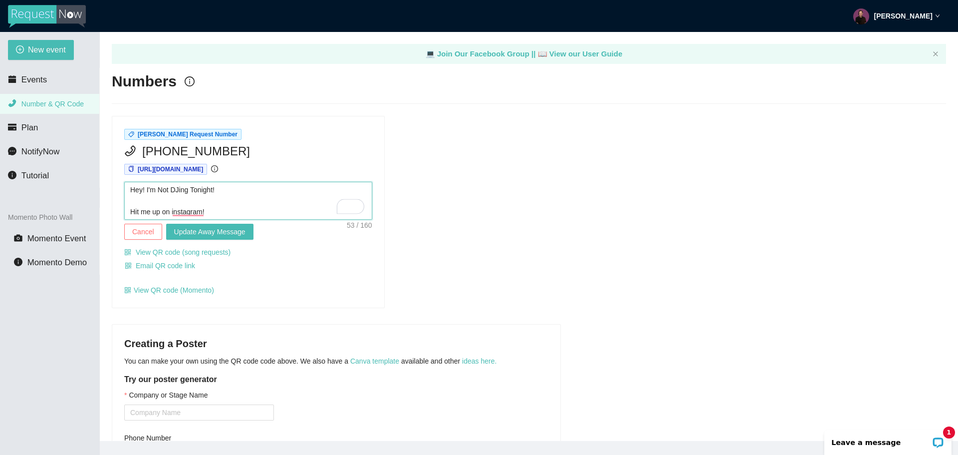
type textarea "Hey! I'm Not DJing Tonight! Hit me up on instagram! @"
type textarea "Hey! I'm Not DJing Tonight! Hit me up on instagram! @x"
type textarea "Hey! I'm Not DJing Tonight! Hit me up on instagram! @"
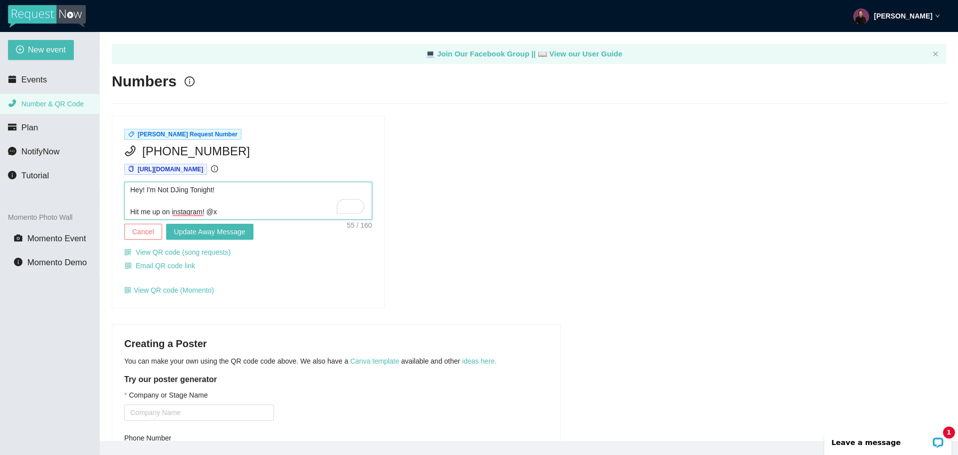
type textarea "Hey! I'm Not DJing Tonight! Hit me up on instagram! @"
type textarea "Hey! I'm Not DJing Tonight! Hit me up on instagram! @d"
type textarea "Hey! I'm Not DJing Tonight! Hit me up on instagram! @dj"
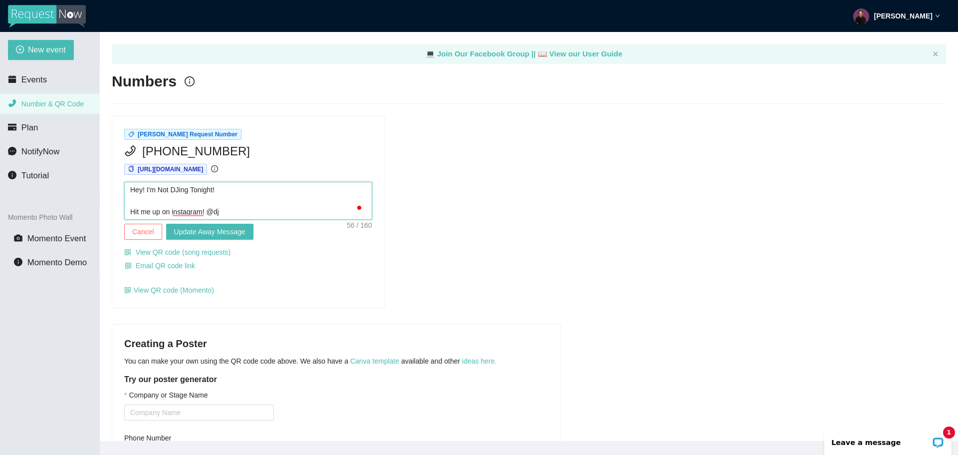
type textarea "Hey! I'm Not DJing Tonight! Hit me up on instagram! @djd"
type textarea "Hey! I'm Not DJing Tonight! Hit me up on instagram! @djdr"
type textarea "Hey! I'm Not DJing Tonight! Hit me up on instagram! @djdre"
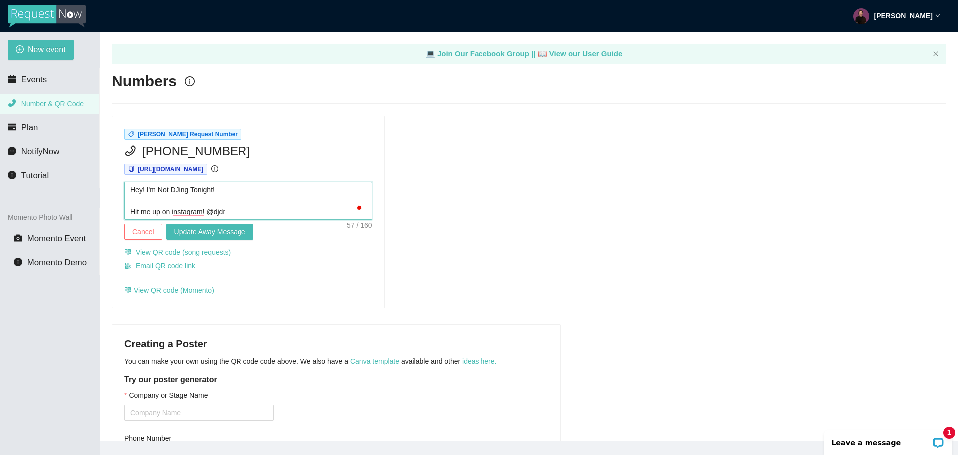
type textarea "Hey! I'm Not DJing Tonight! Hit me up on instagram! @djdre"
type textarea "Hey! I'm Not DJing Tonight! Hit me up on instagram! @djdrew"
type textarea "Hey! I'm Not DJing Tonight! Hit me up on instagram! @djdre"
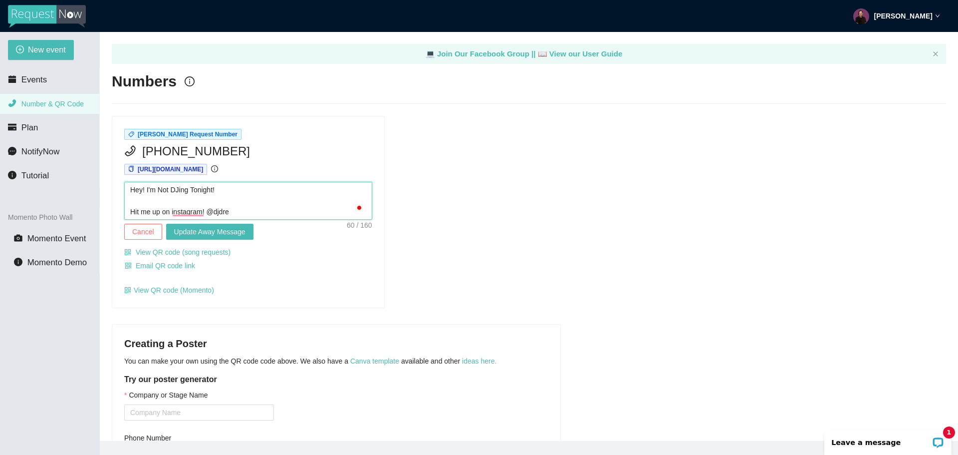
type textarea "Hey! I'm Not DJing Tonight! Hit me up on instagram! @djdr"
type textarea "Hey! I'm Not DJing Tonight! Hit me up on instagram! @djd"
type textarea "Hey! I'm Not DJing Tonight! Hit me up on instagram! @dj"
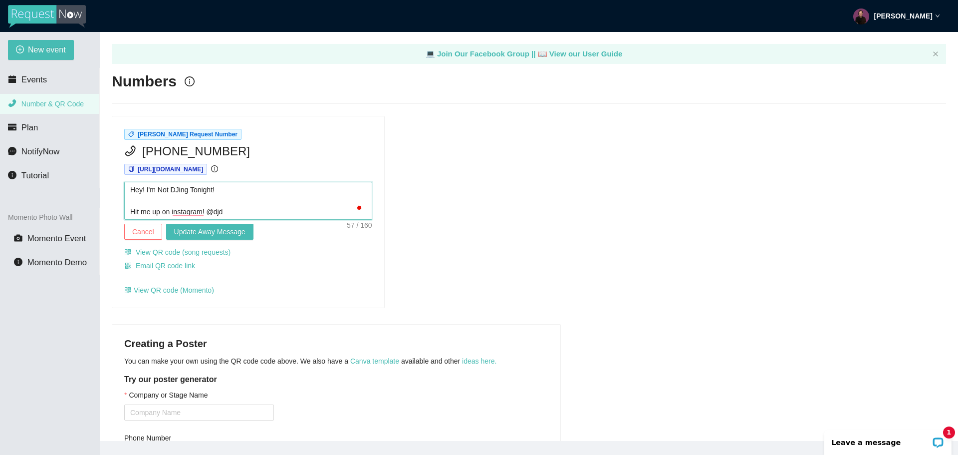
type textarea "Hey! I'm Not DJing Tonight! Hit me up on instagram! @dj"
type textarea "Hey! I'm Not DJing Tonight! Hit me up on instagram! @d"
type textarea "Hey! I'm Not DJing Tonight! Hit me up on instagram! @"
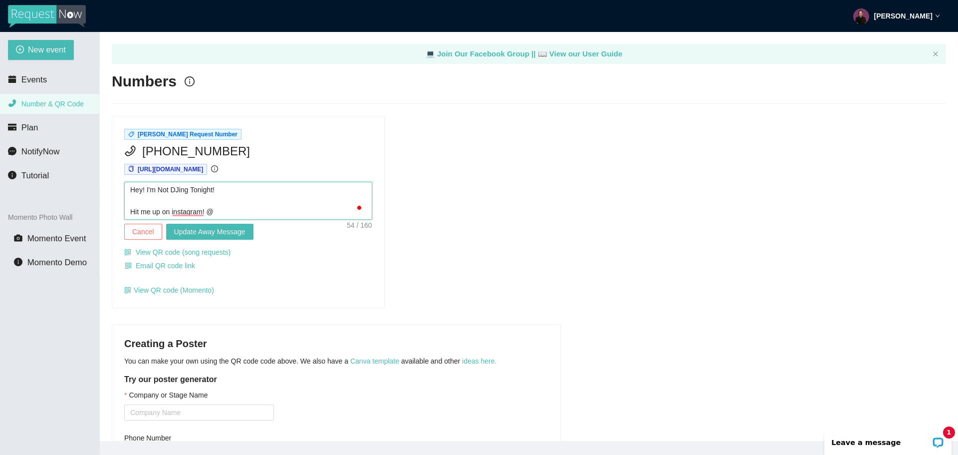
type textarea "Hey! I'm Not DJing Tonight! Hit me up on instagram! @i"
type textarea "Hey! I'm Not DJing Tonight! Hit me up on instagram! @it"
click at [217, 193] on textarea "Hey! I'm Not DJing Tonight! Hit me up on Instagram! @itsdjdrew" at bounding box center [248, 201] width 248 height 38
click at [208, 232] on span "Update Away Message" at bounding box center [209, 231] width 71 height 11
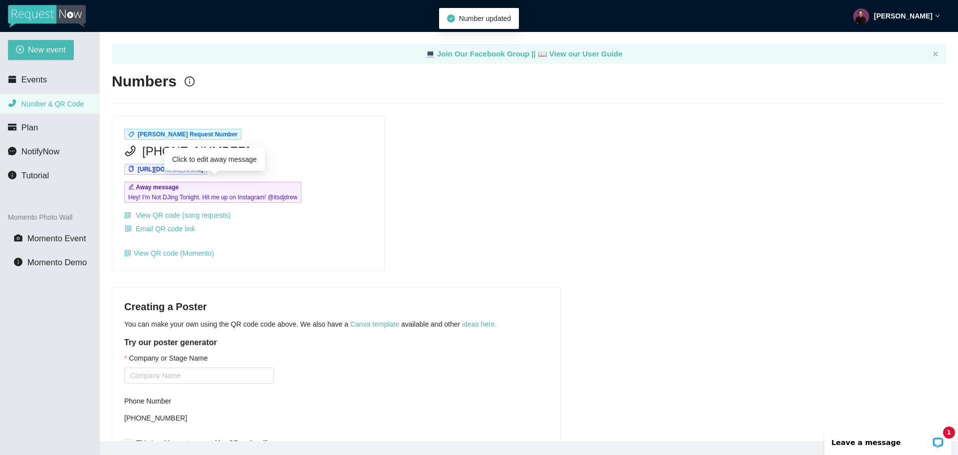
click at [268, 194] on span "Hey! I'm Not DJing Tonight. Hit me up on Instagram! @itsdjdrew" at bounding box center [212, 197] width 169 height 10
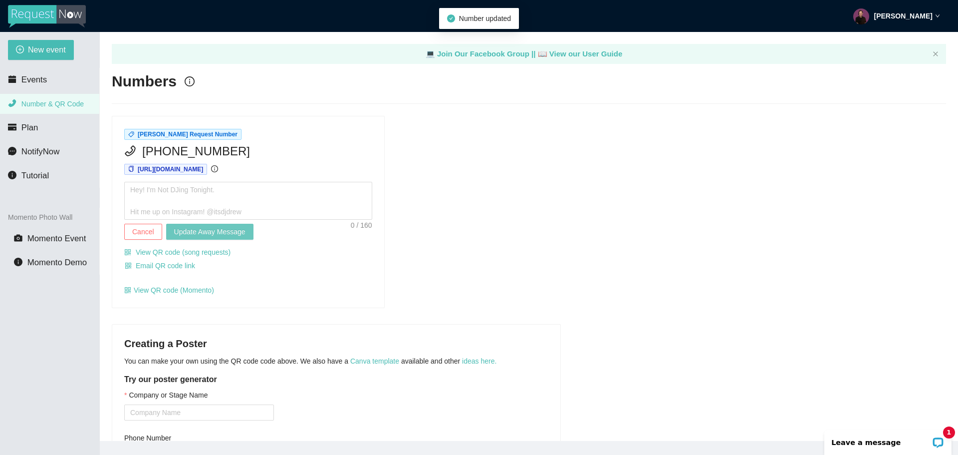
click at [233, 235] on span "Update Away Message" at bounding box center [209, 231] width 71 height 11
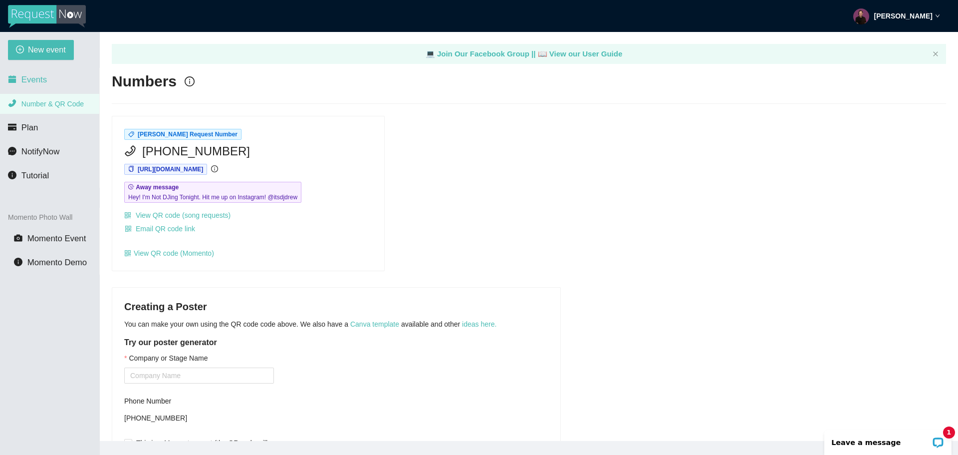
click at [22, 81] on span "Events" at bounding box center [33, 79] width 25 height 9
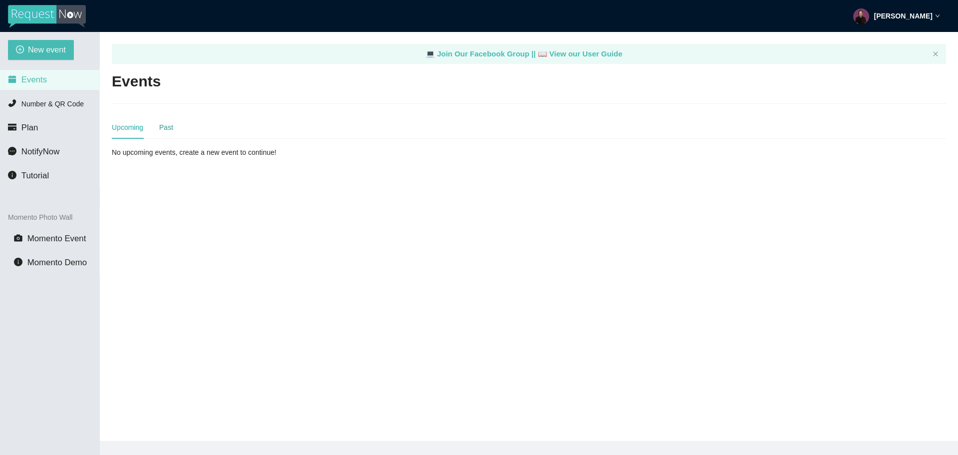
click at [167, 128] on div "Past" at bounding box center [166, 127] width 14 height 11
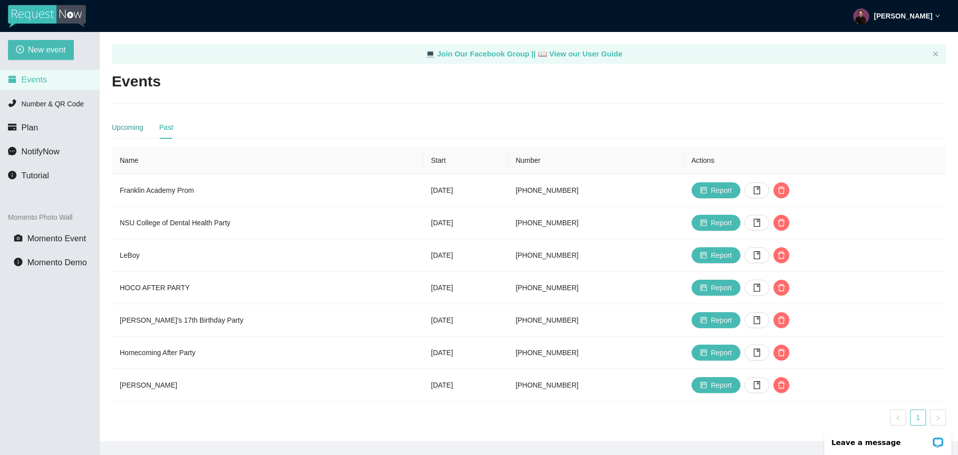
click at [135, 131] on div "Upcoming" at bounding box center [127, 127] width 31 height 11
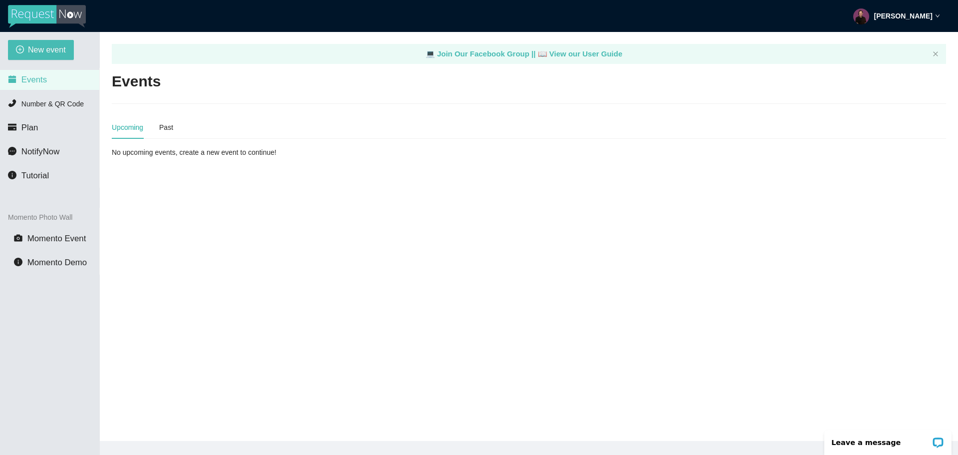
click at [925, 8] on div "[PERSON_NAME]" at bounding box center [896, 16] width 87 height 32
click at [296, 31] on header "[PERSON_NAME]" at bounding box center [479, 16] width 958 height 32
click at [62, 109] on li "Number & QR Code" at bounding box center [49, 104] width 99 height 20
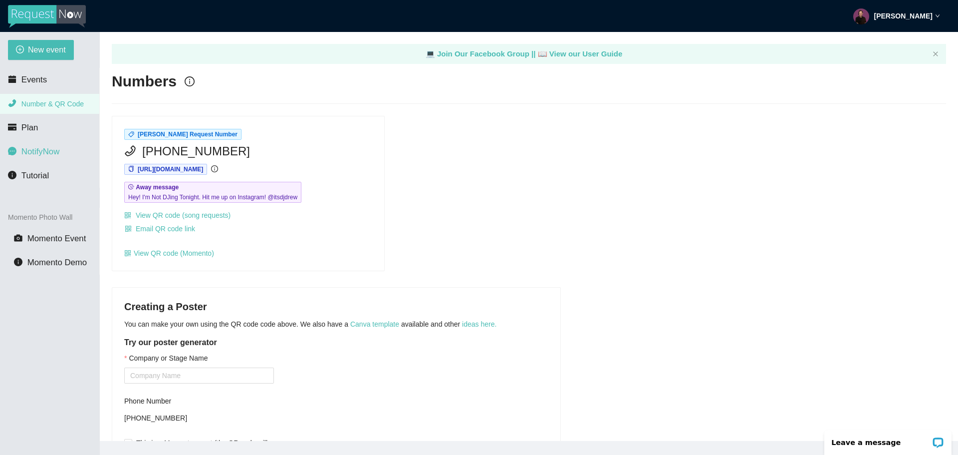
click at [41, 151] on span "NotifyNow" at bounding box center [40, 151] width 38 height 9
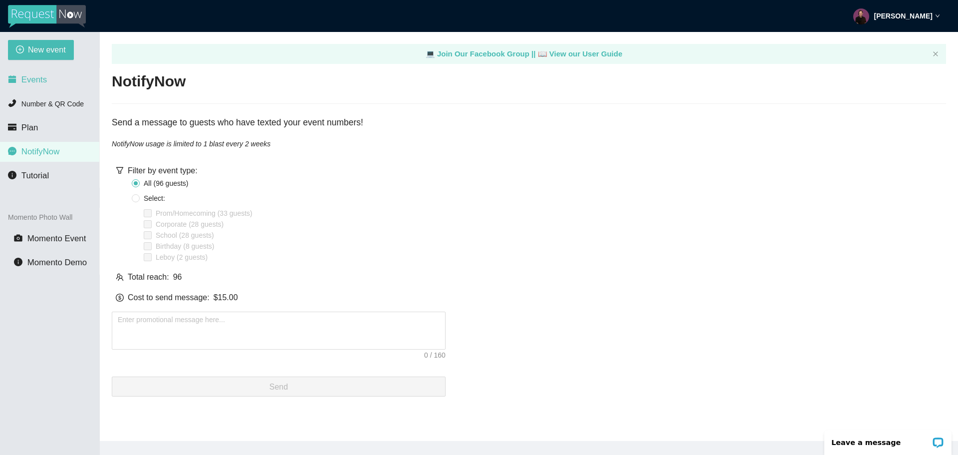
click at [37, 81] on span "Events" at bounding box center [33, 79] width 25 height 9
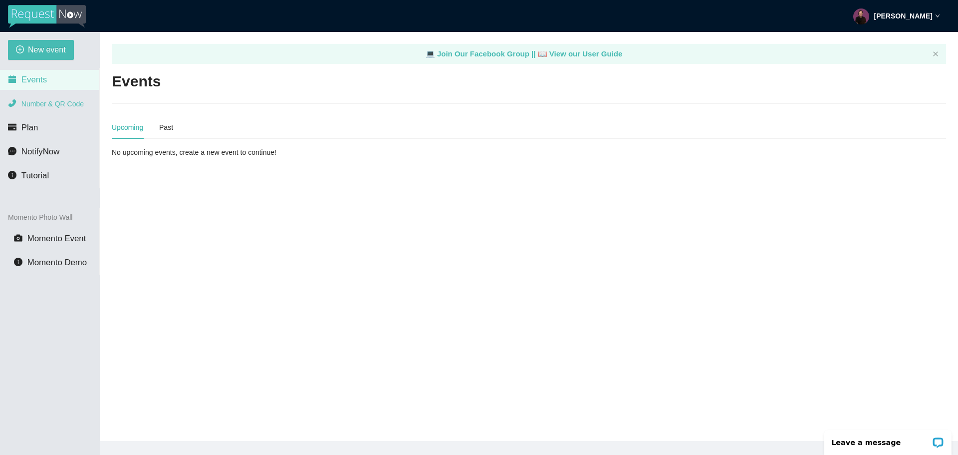
click at [70, 103] on span "Number & QR Code" at bounding box center [52, 104] width 62 height 8
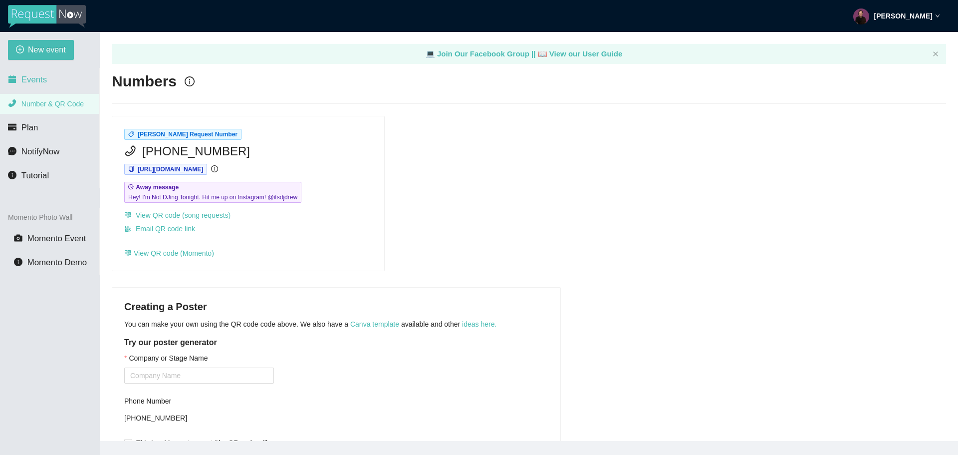
click at [58, 86] on li "Events" at bounding box center [49, 80] width 99 height 20
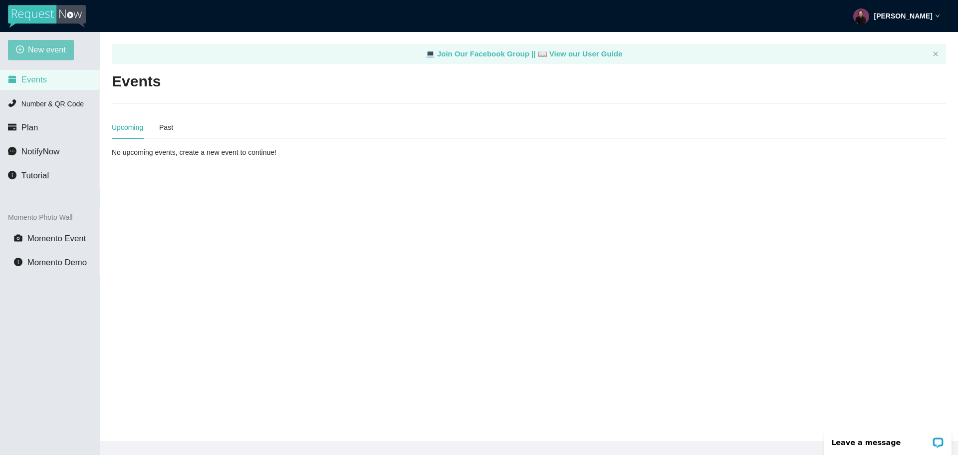
click at [55, 53] on span "New event" at bounding box center [47, 49] width 38 height 12
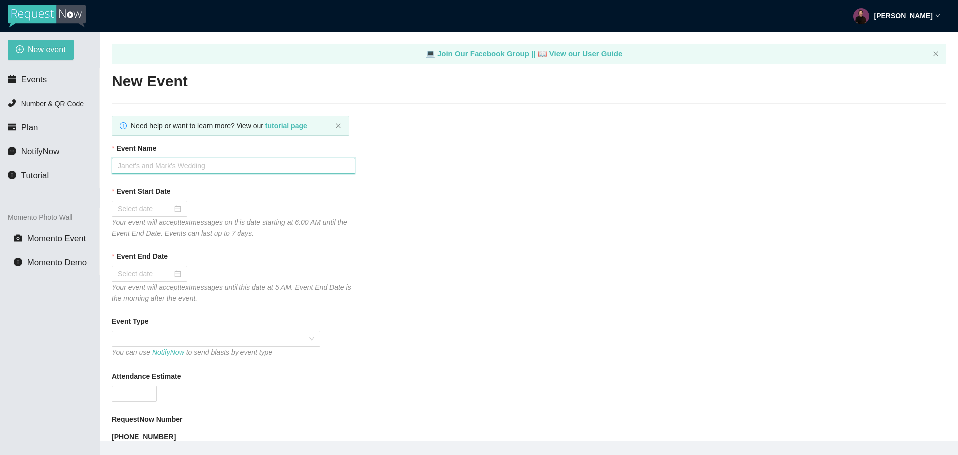
click at [144, 164] on input "Event Name" at bounding box center [234, 166] width 244 height 16
click at [136, 207] on input "Event Start Date" at bounding box center [145, 208] width 54 height 11
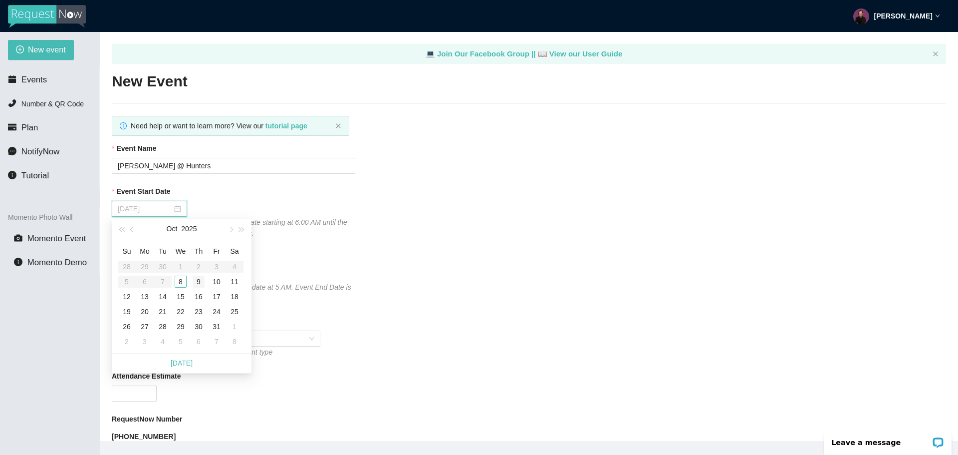
click at [195, 278] on div "9" at bounding box center [199, 281] width 12 height 12
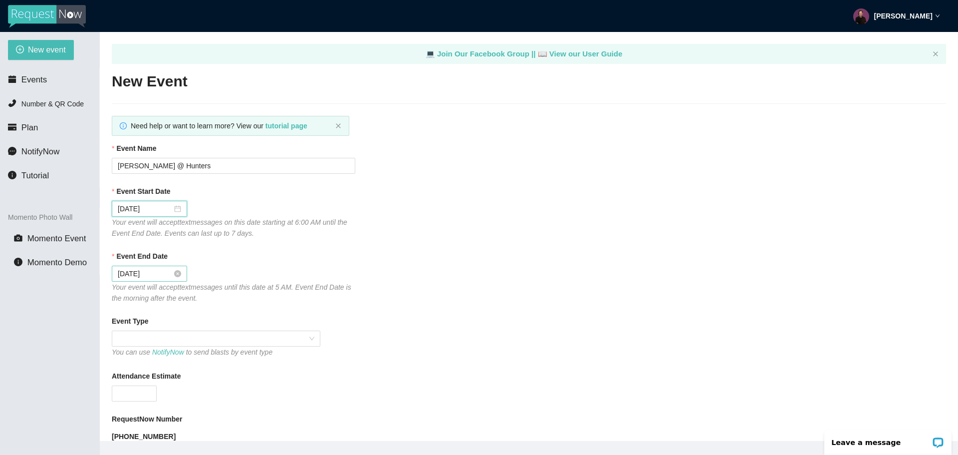
click at [159, 275] on input "[DATE]" at bounding box center [145, 273] width 54 height 11
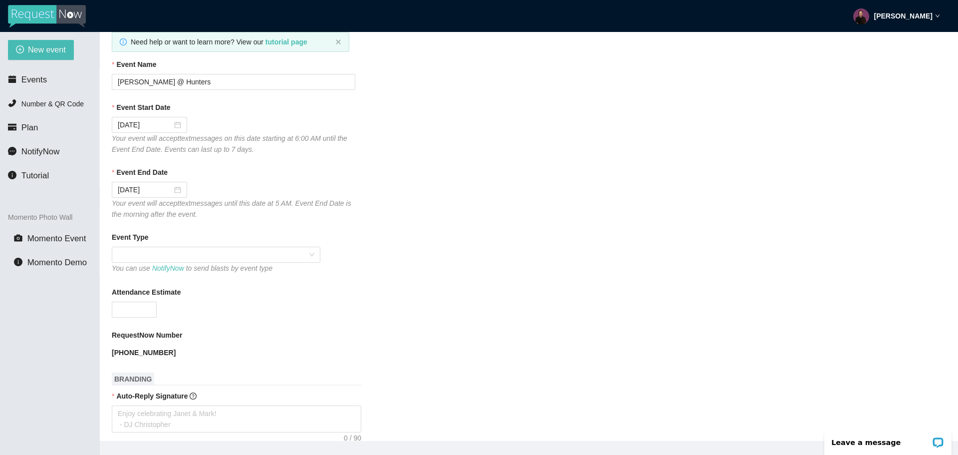
scroll to position [100, 0]
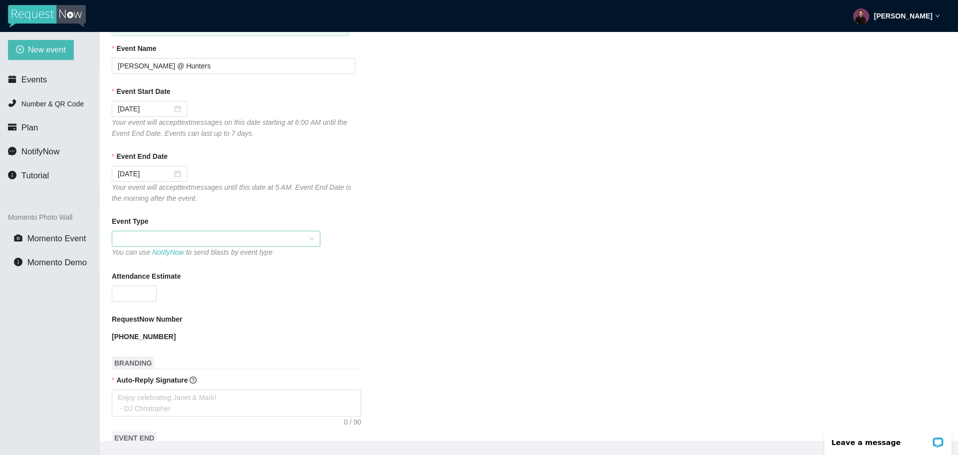
click at [171, 238] on span at bounding box center [216, 238] width 197 height 15
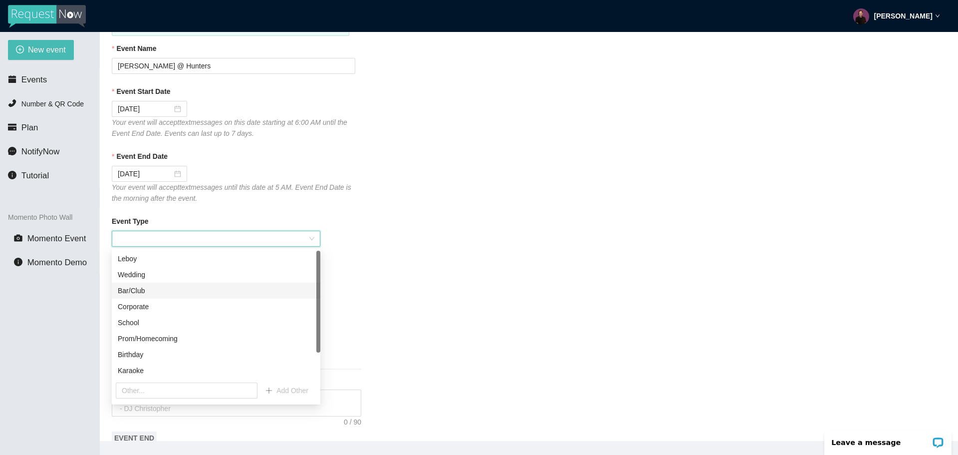
click at [149, 293] on div "Bar/Club" at bounding box center [216, 290] width 197 height 11
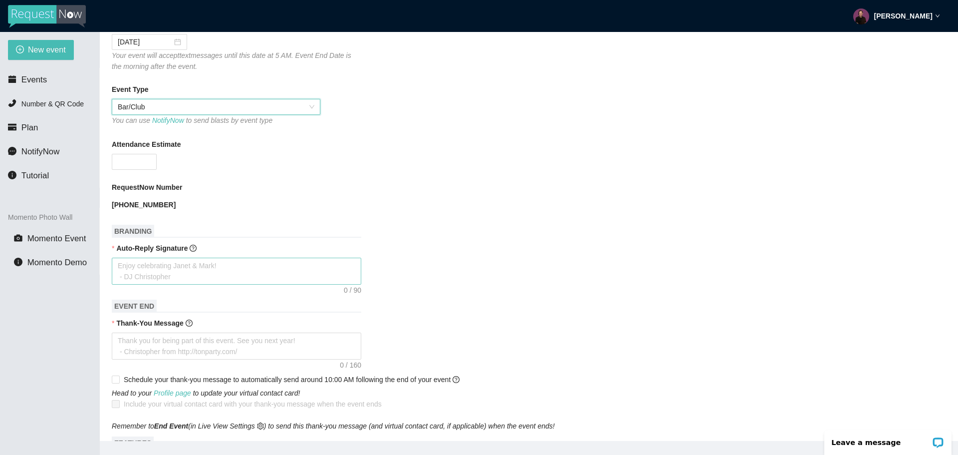
scroll to position [250, 0]
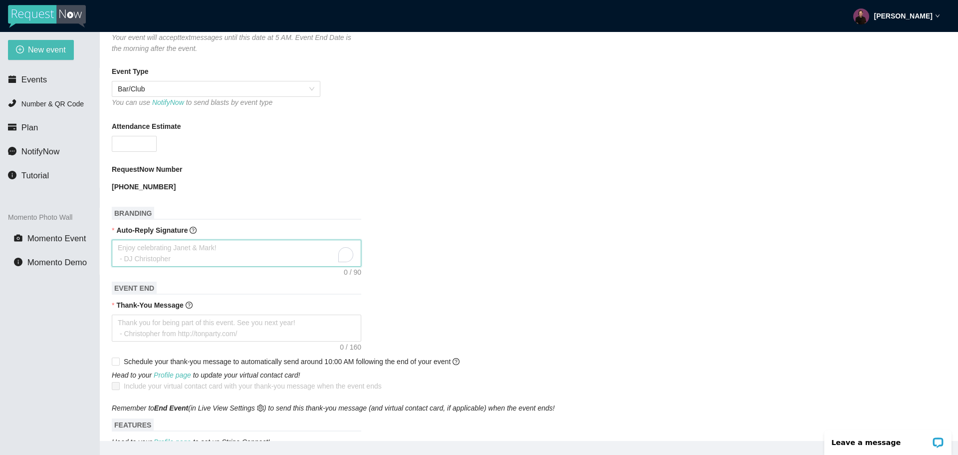
click at [149, 249] on textarea "Auto-Reply Signature" at bounding box center [237, 253] width 250 height 27
click at [158, 332] on textarea "Thank-You Message" at bounding box center [237, 327] width 250 height 27
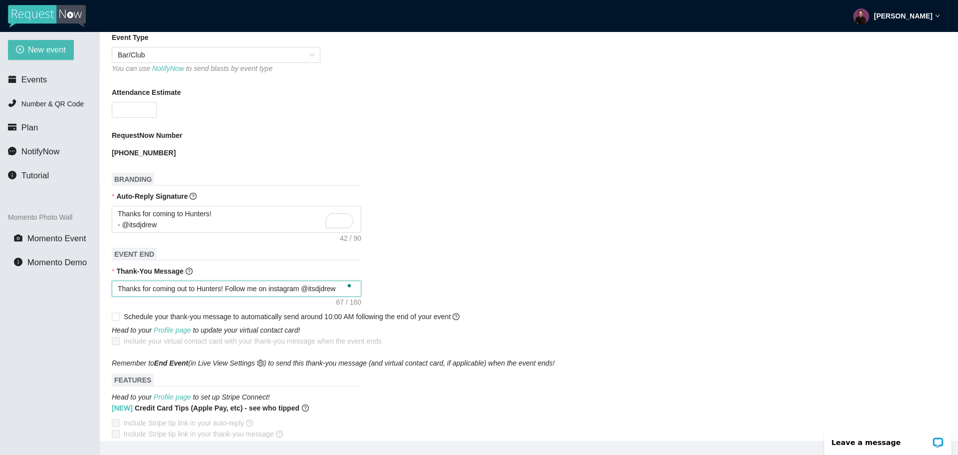
scroll to position [349, 0]
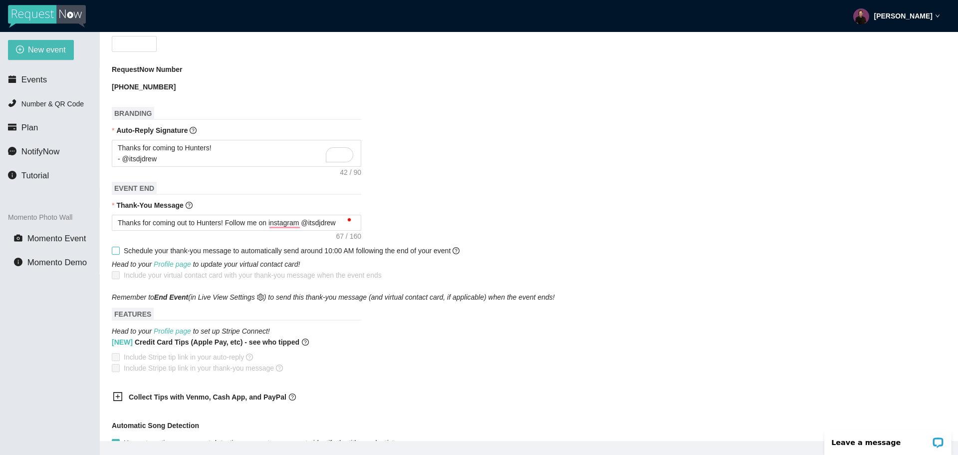
click at [115, 251] on input "Schedule your thank-you message to automatically send around 10:00 AM following…" at bounding box center [115, 250] width 7 height 7
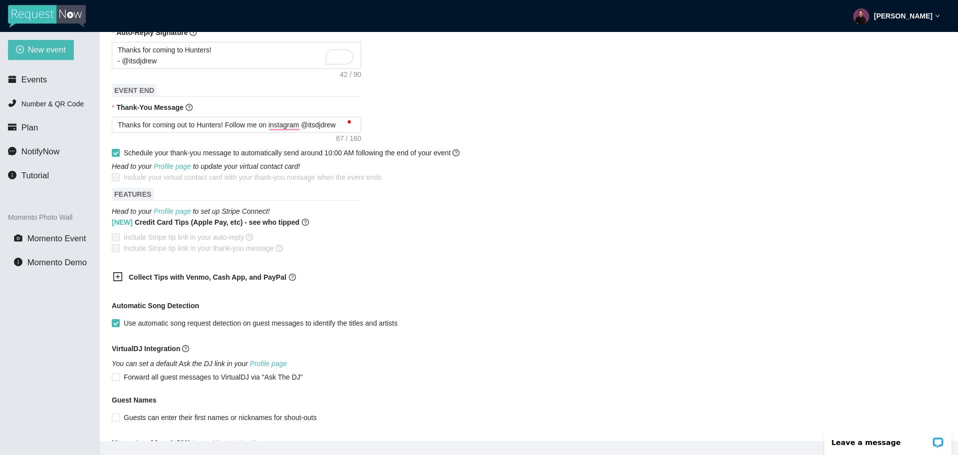
scroll to position [449, 0]
click at [116, 274] on icon "plus-square" at bounding box center [118, 274] width 4 height 4
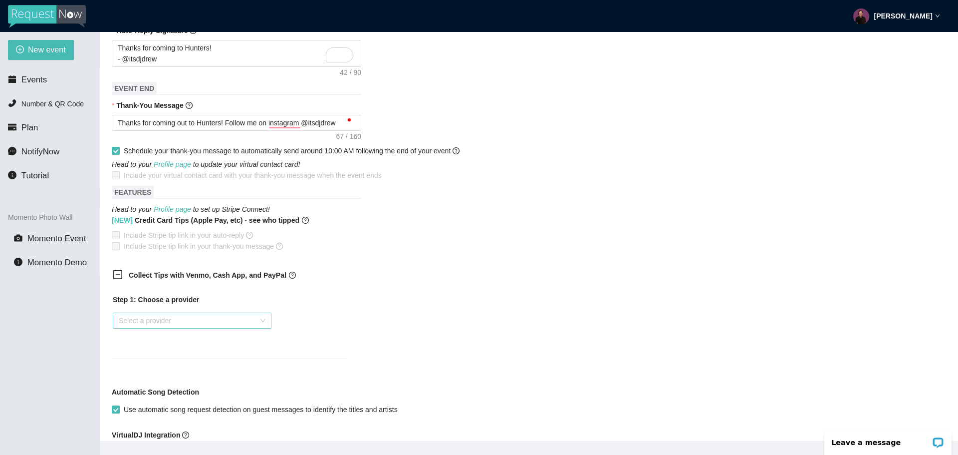
click at [143, 315] on input "search" at bounding box center [189, 320] width 140 height 15
click at [149, 371] on div "Cash App" at bounding box center [192, 372] width 147 height 11
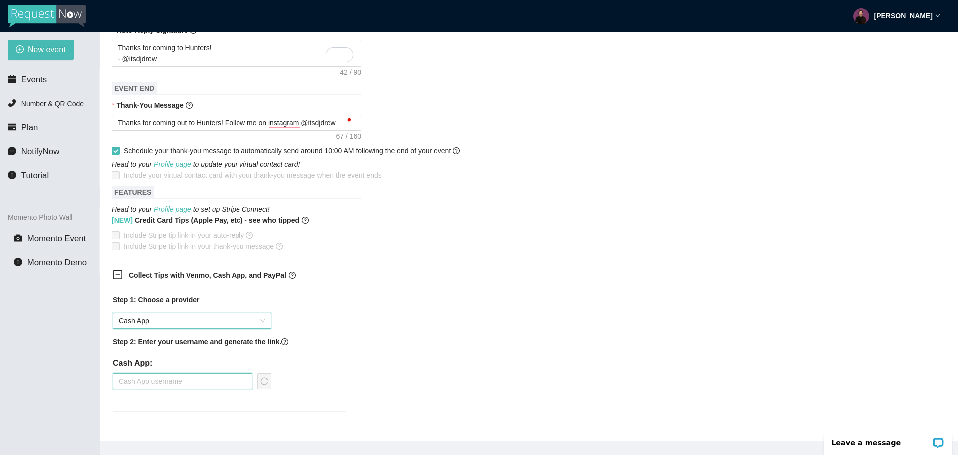
click at [155, 383] on input "text" at bounding box center [183, 381] width 140 height 16
click at [119, 382] on input "djdrewofficial" at bounding box center [183, 381] width 140 height 16
click at [268, 381] on icon "reload" at bounding box center [264, 381] width 8 height 8
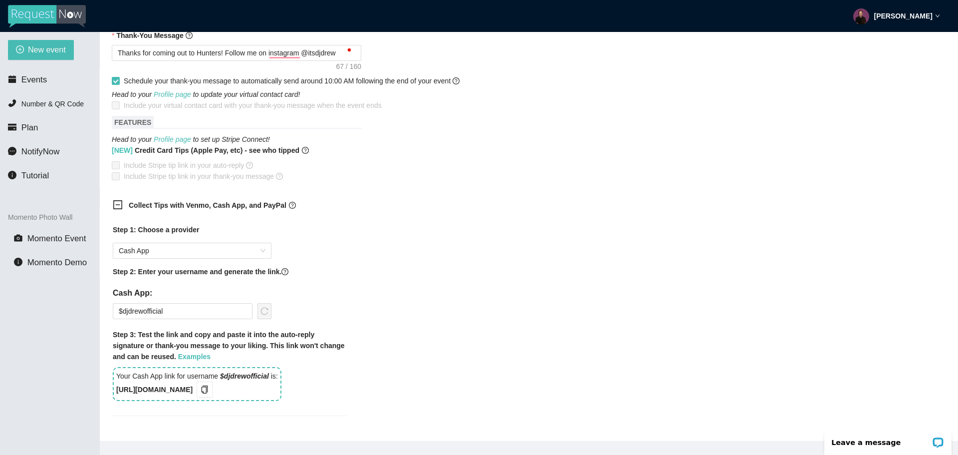
scroll to position [549, 0]
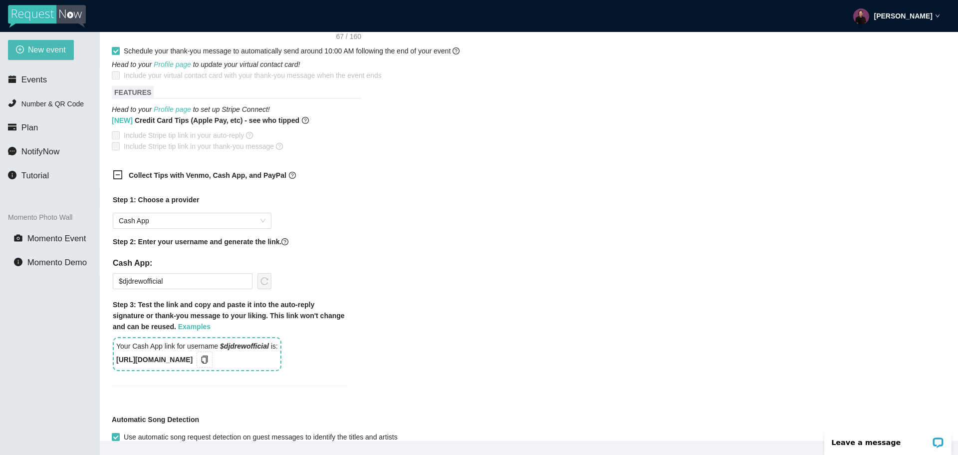
click at [151, 356] on b "[URL][DOMAIN_NAME]" at bounding box center [154, 359] width 76 height 8
click at [209, 359] on icon "copy" at bounding box center [205, 359] width 8 height 8
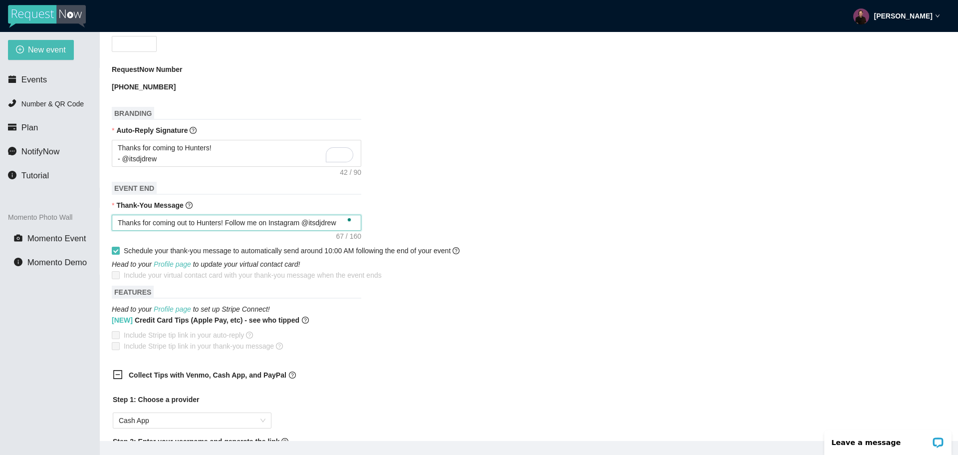
scroll to position [0, 0]
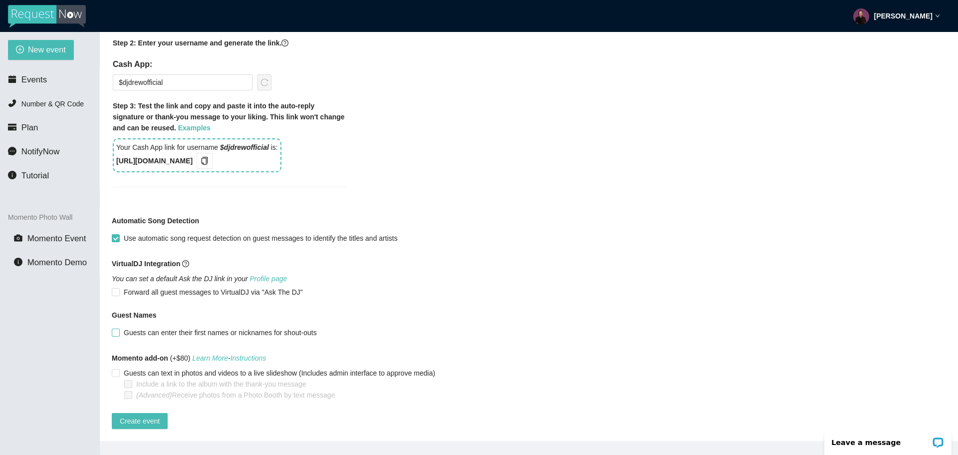
click at [128, 327] on span "Guests can enter their first names or nicknames for shout-outs" at bounding box center [220, 332] width 201 height 11
click at [119, 328] on input "Guests can enter their first names or nicknames for shout-outs" at bounding box center [115, 331] width 7 height 7
click at [167, 327] on span "Guests can enter their first names or nicknames for shout-outs" at bounding box center [220, 332] width 201 height 11
click at [119, 328] on input "Guests can enter their first names or nicknames for shout-outs" at bounding box center [115, 331] width 7 height 7
click at [148, 416] on span "Create event" at bounding box center [140, 420] width 40 height 11
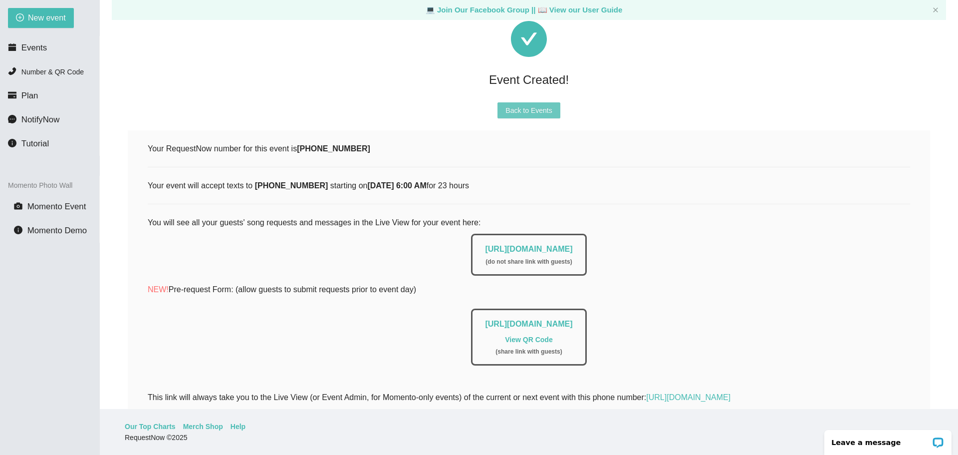
click at [526, 106] on span "Back to Events" at bounding box center [529, 110] width 46 height 11
